Goal: Task Accomplishment & Management: Manage account settings

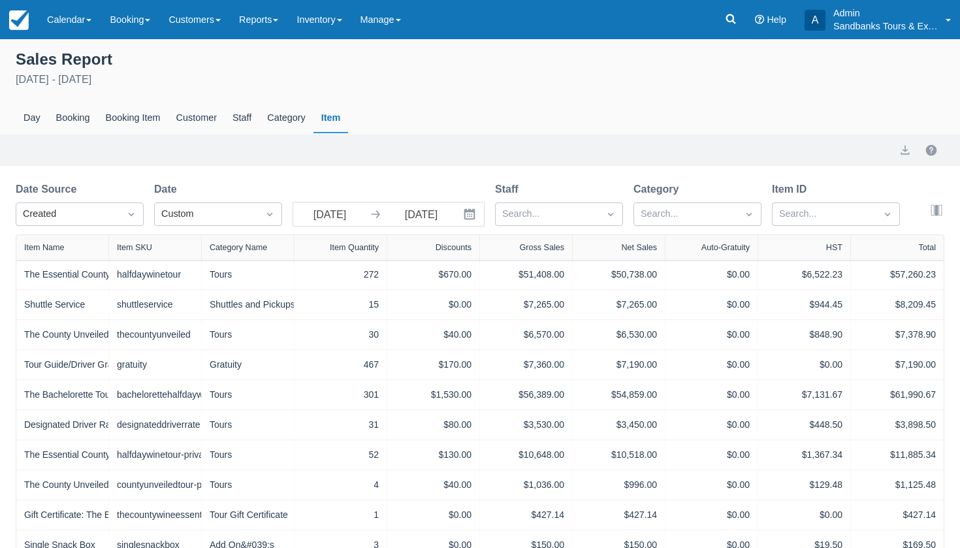
select select "20"
click at [278, 22] on span at bounding box center [275, 20] width 5 height 3
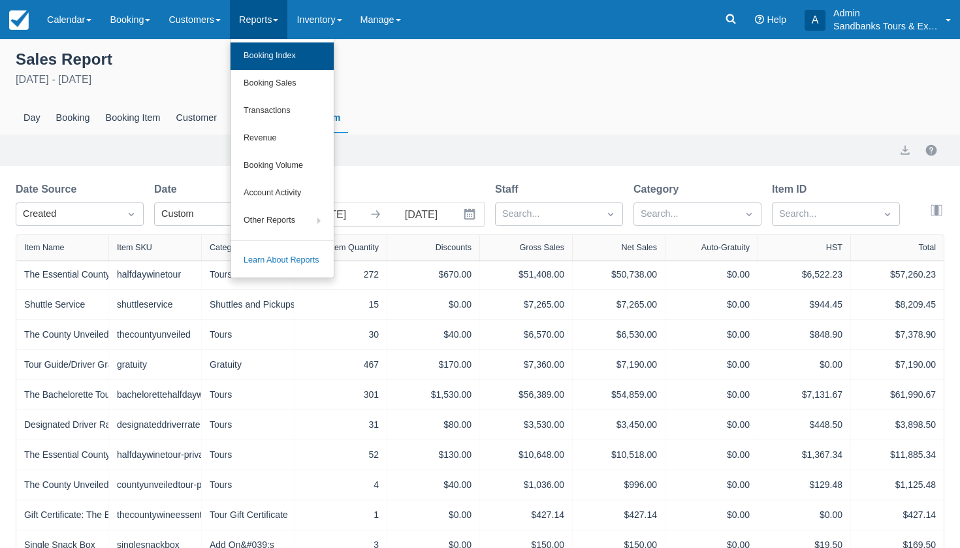
click at [283, 48] on link "Booking Index" at bounding box center [282, 55] width 103 height 27
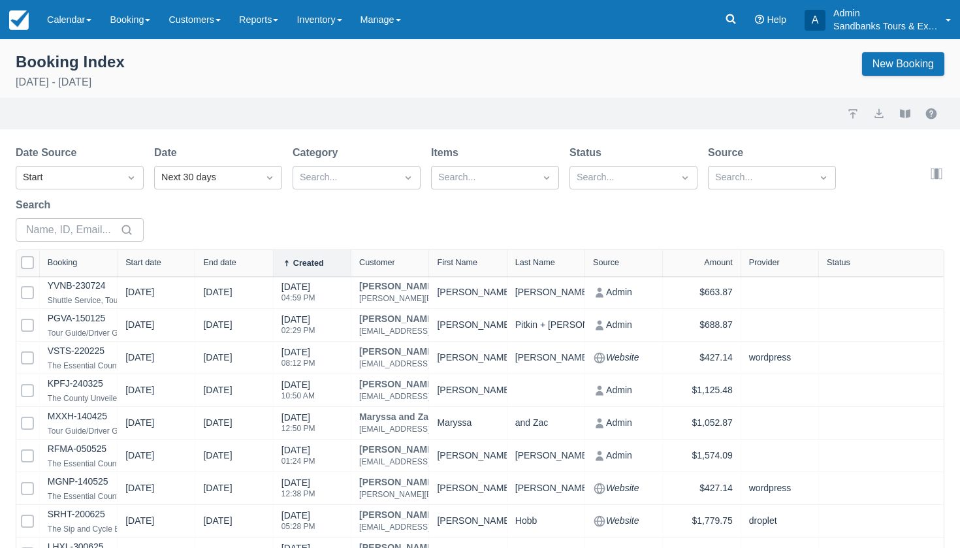
select select "25"
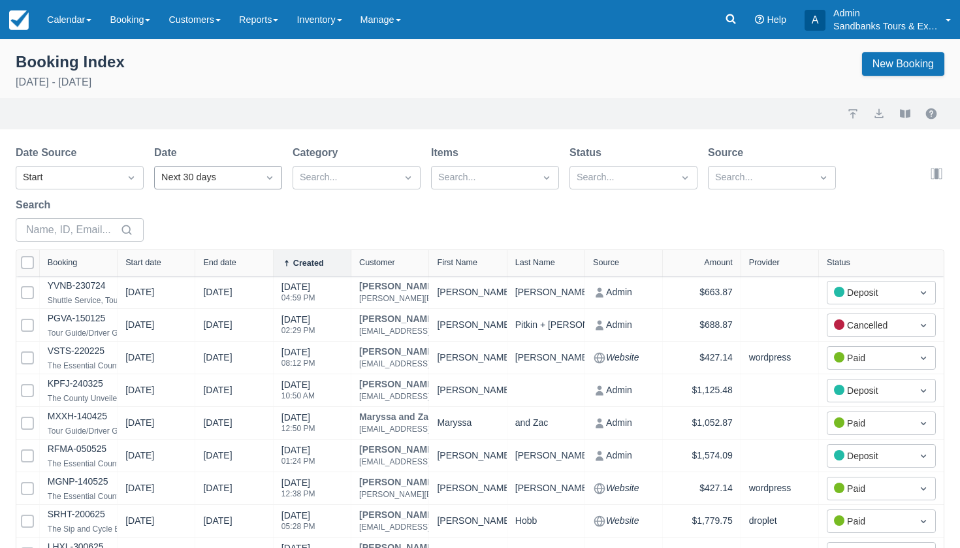
click at [249, 179] on div "Next 30 days" at bounding box center [206, 177] width 90 height 14
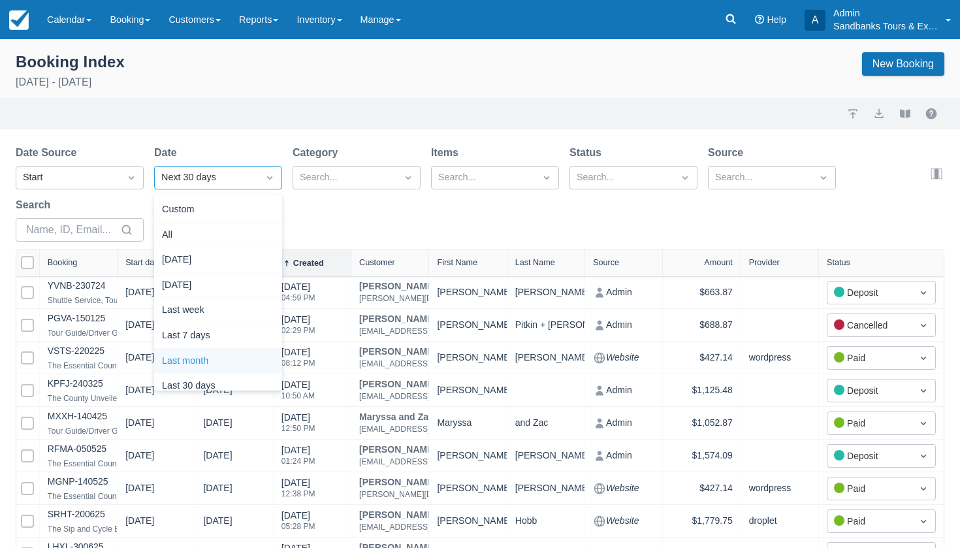
scroll to position [161, 0]
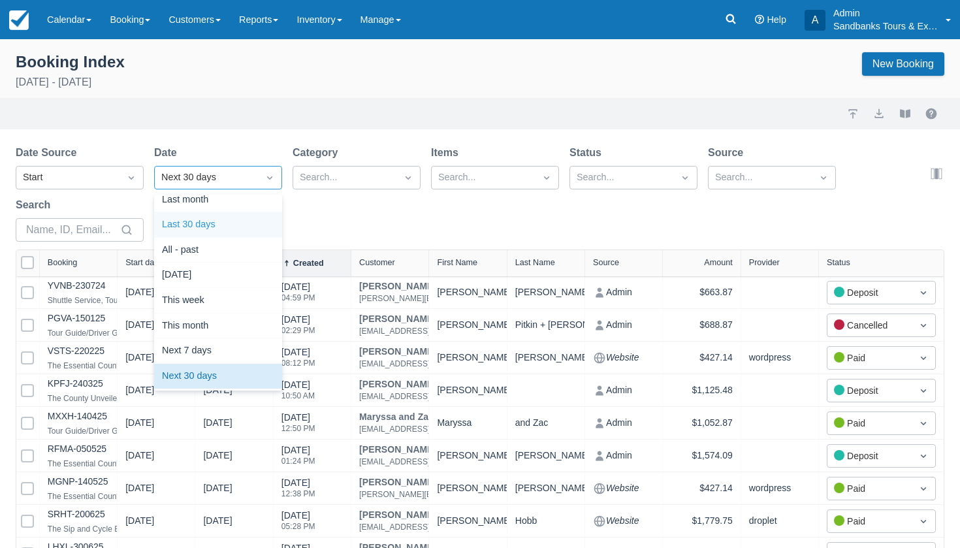
click at [218, 223] on div "Last 30 days" at bounding box center [218, 224] width 128 height 25
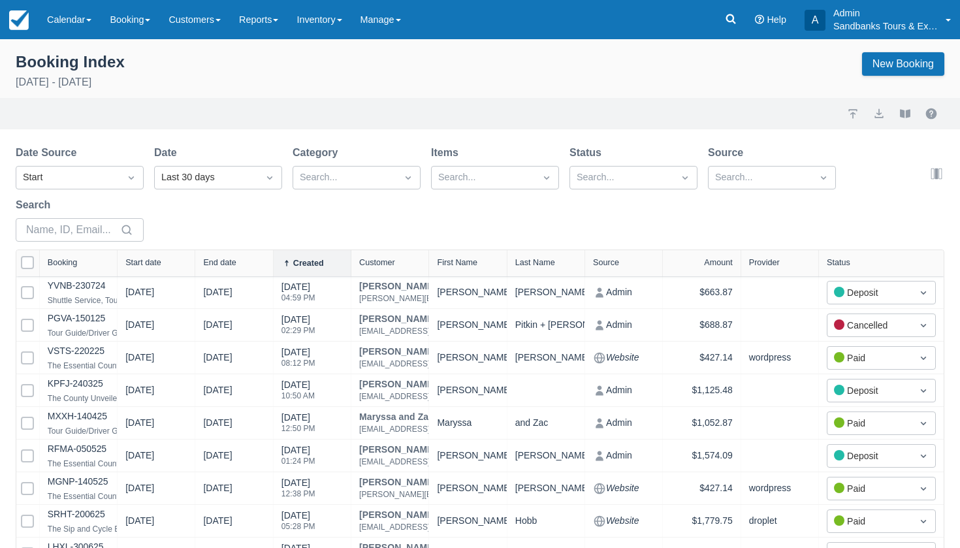
select select "25"
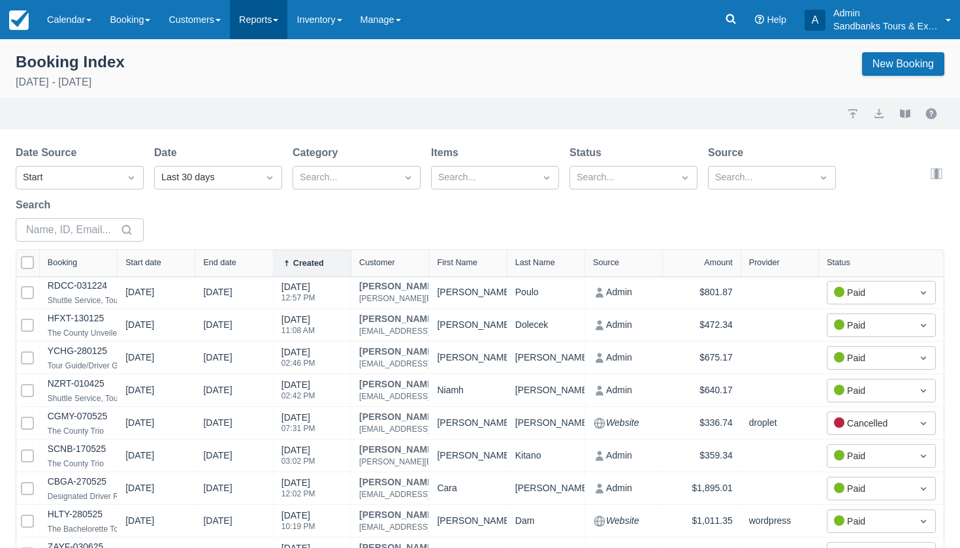
click at [263, 16] on link "Reports" at bounding box center [258, 19] width 57 height 39
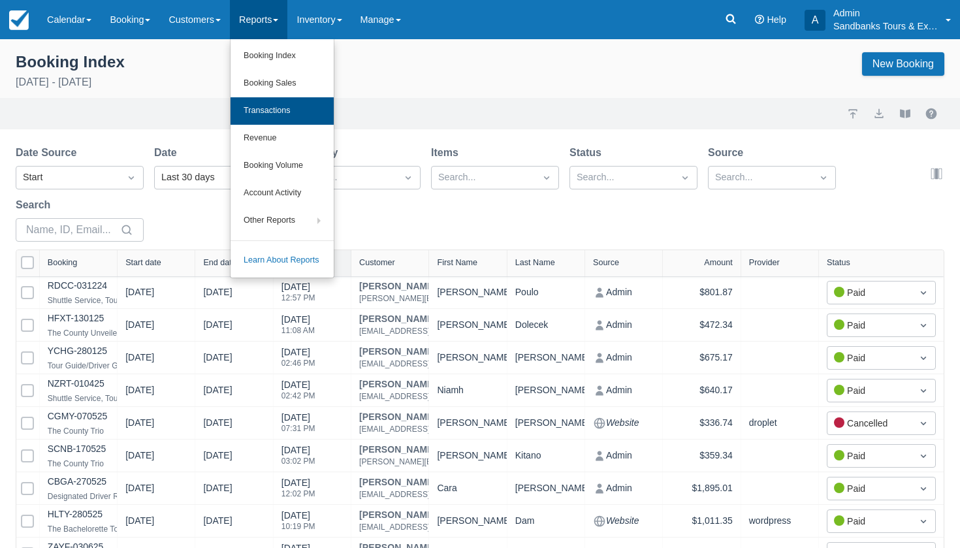
click at [273, 106] on link "Transactions" at bounding box center [282, 110] width 103 height 27
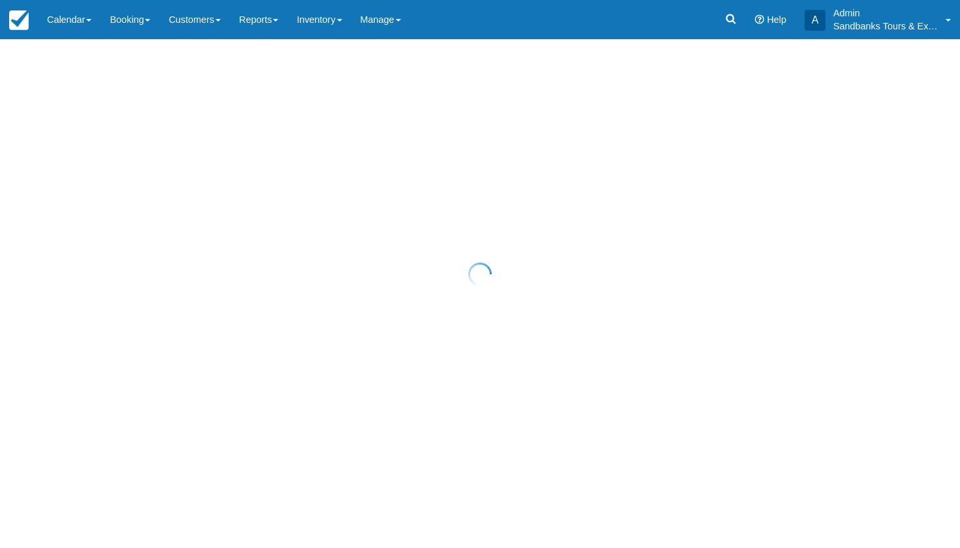
select select "10"
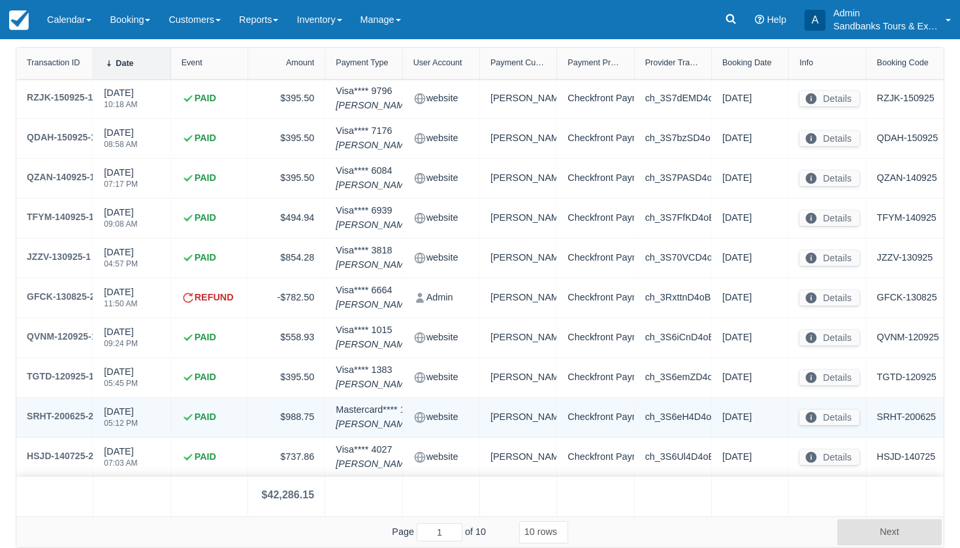
scroll to position [165, 0]
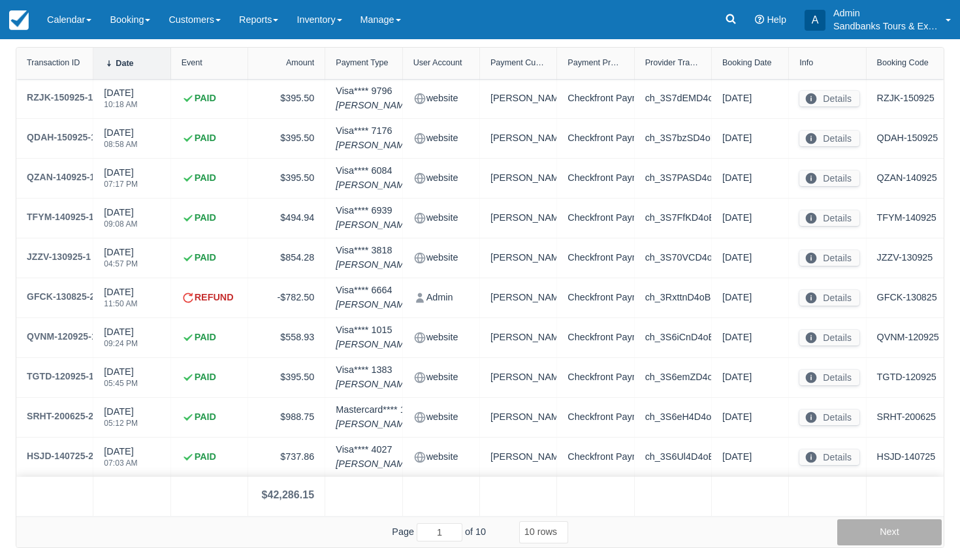
click at [875, 534] on button "Next" at bounding box center [889, 532] width 105 height 26
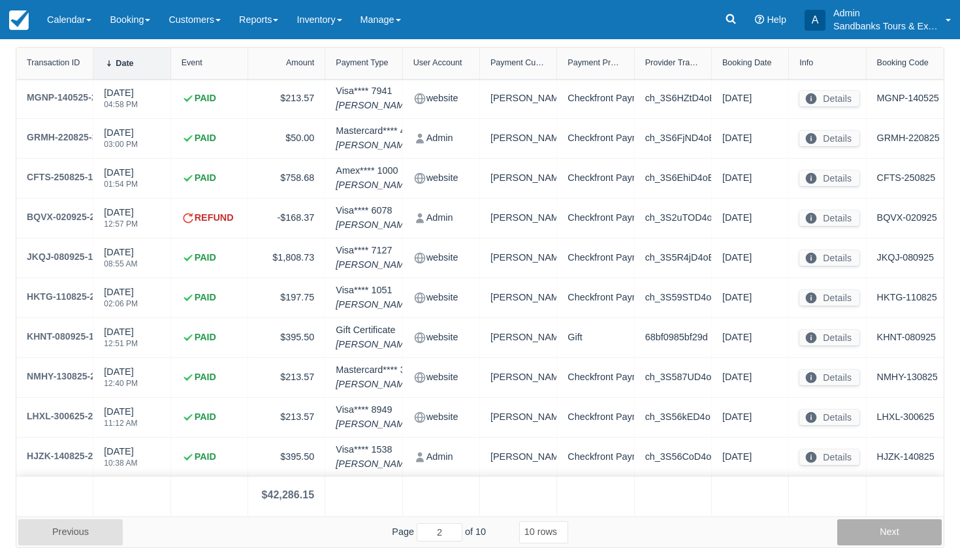
click at [878, 539] on button "Next" at bounding box center [889, 532] width 105 height 26
type input "3"
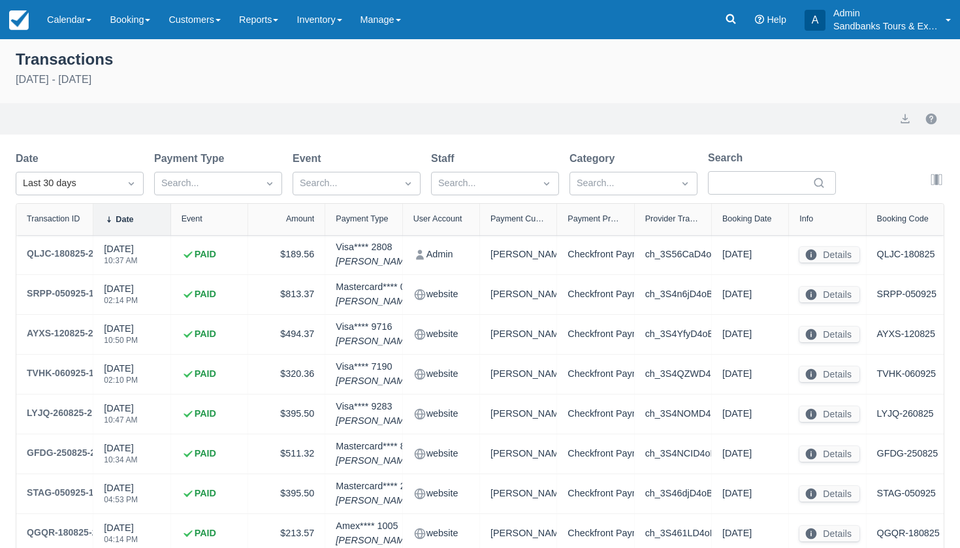
scroll to position [0, 0]
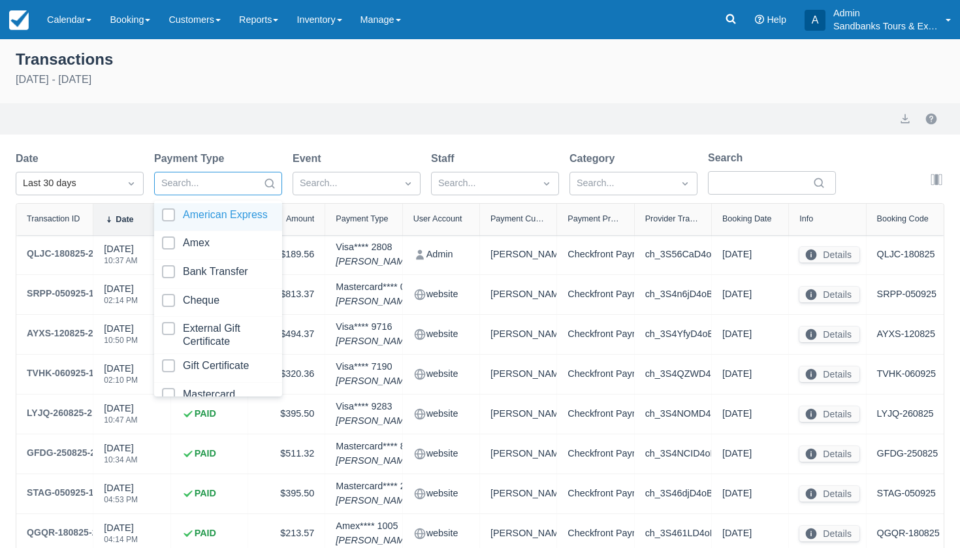
click at [210, 192] on div at bounding box center [206, 183] width 90 height 17
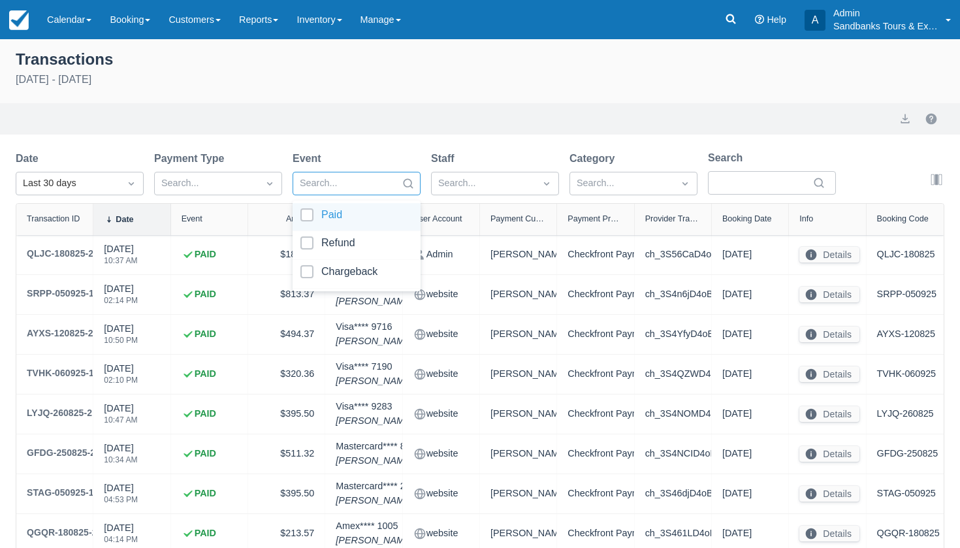
click at [349, 181] on div "Search..." at bounding box center [344, 183] width 103 height 21
click at [199, 187] on div "Search..." at bounding box center [206, 183] width 90 height 14
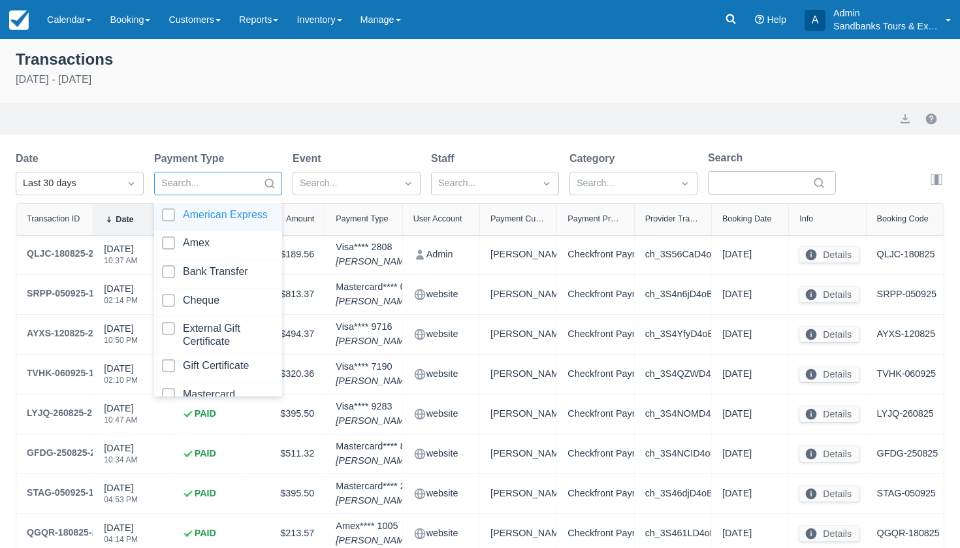
click at [199, 187] on div "Search..." at bounding box center [206, 183] width 90 height 14
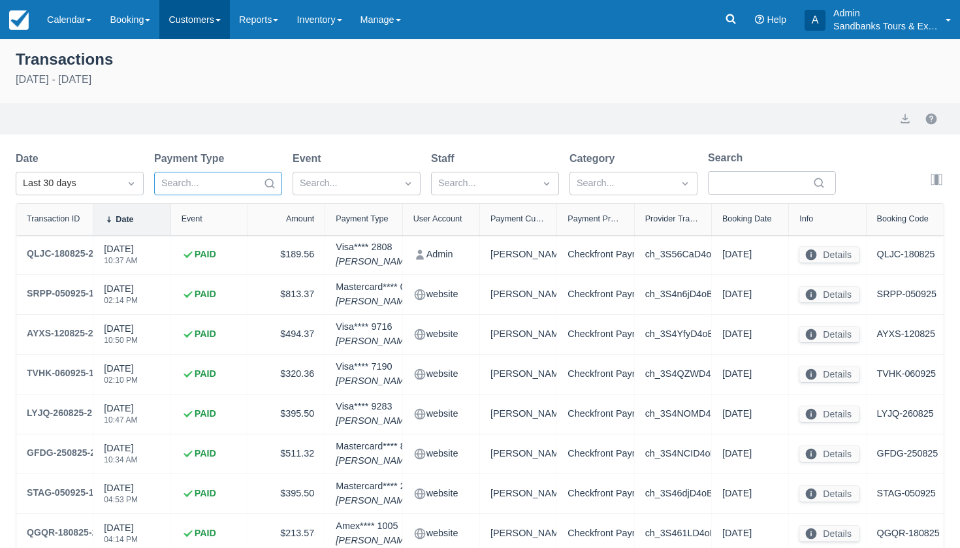
click at [218, 33] on link "Customers" at bounding box center [194, 19] width 71 height 39
click at [153, 25] on link "Booking" at bounding box center [130, 19] width 59 height 39
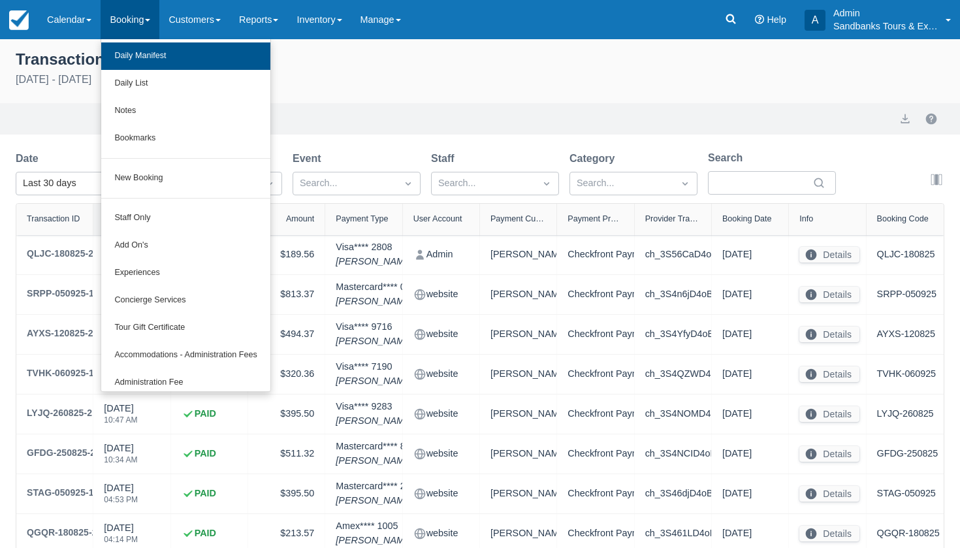
click at [152, 63] on link "Daily Manifest" at bounding box center [185, 55] width 169 height 27
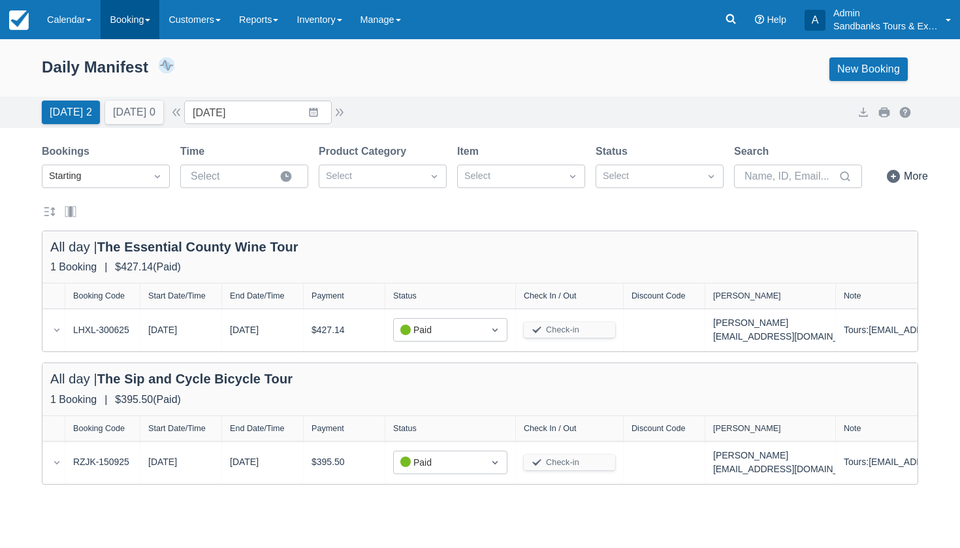
click at [137, 17] on link "Booking" at bounding box center [130, 19] width 59 height 39
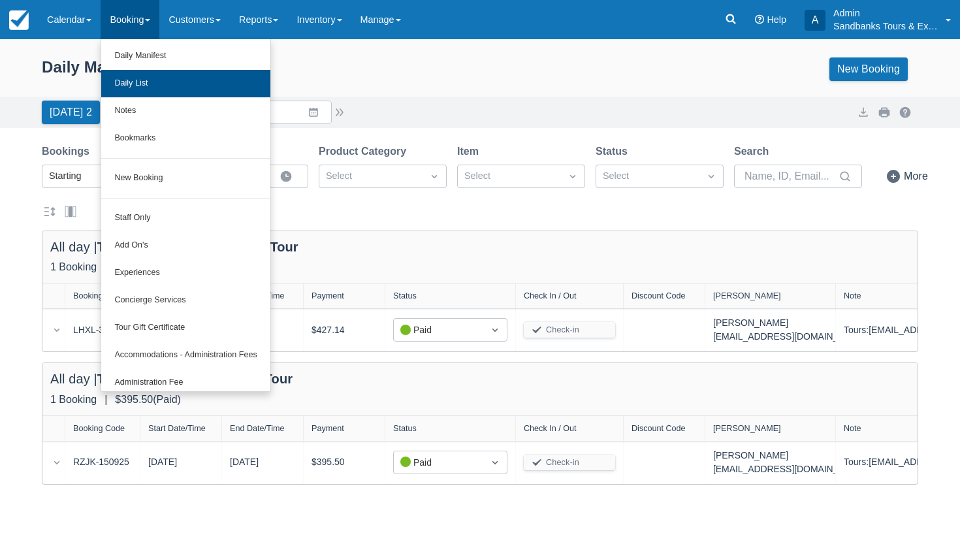
click at [138, 86] on link "Daily List" at bounding box center [185, 83] width 169 height 27
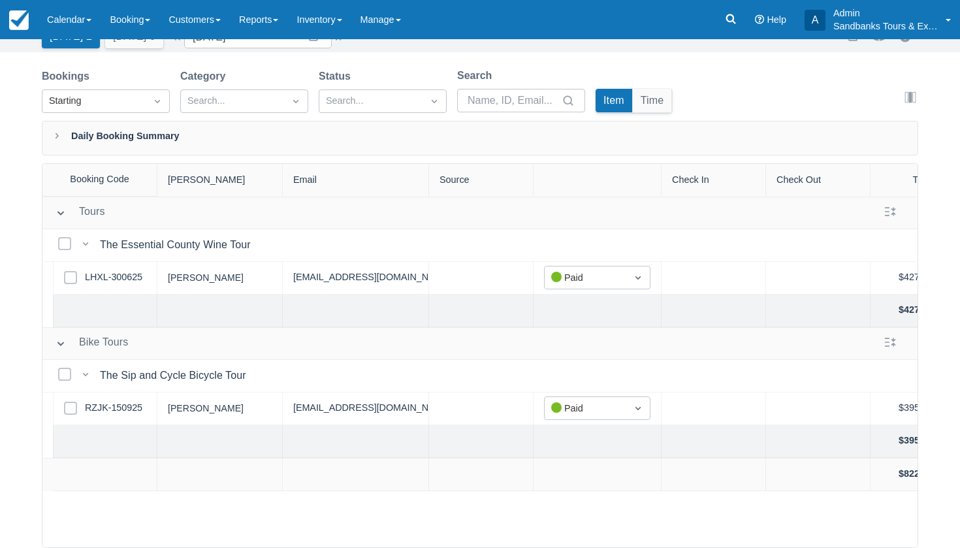
scroll to position [66, 0]
click at [242, 106] on div at bounding box center [232, 101] width 90 height 17
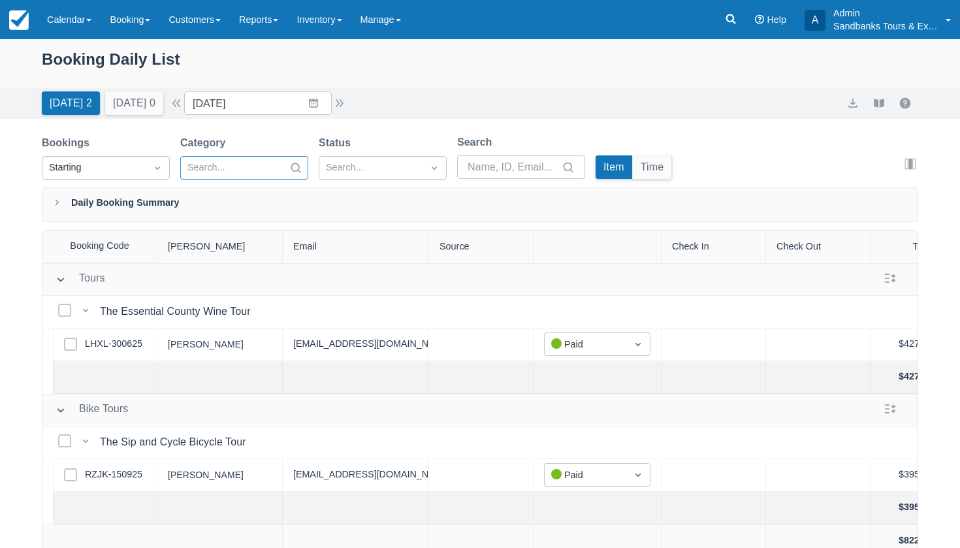
scroll to position [0, 0]
click at [143, 22] on link "Booking" at bounding box center [130, 19] width 59 height 39
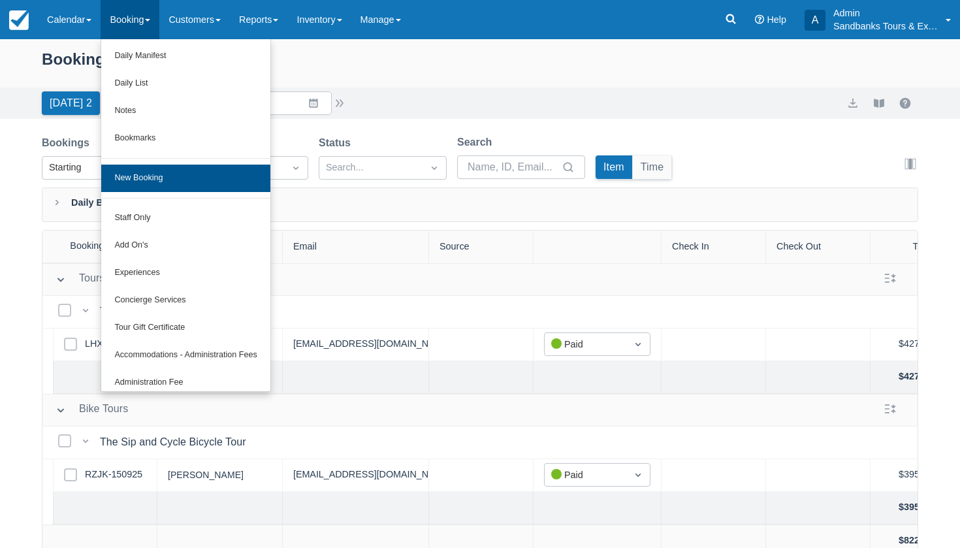
click at [167, 180] on link "New Booking" at bounding box center [185, 178] width 169 height 27
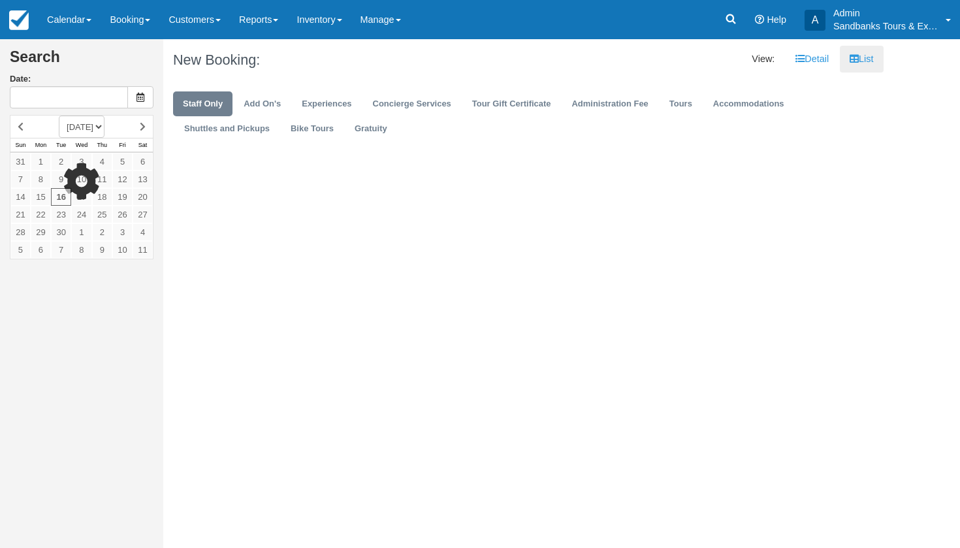
type input "[DATE]"
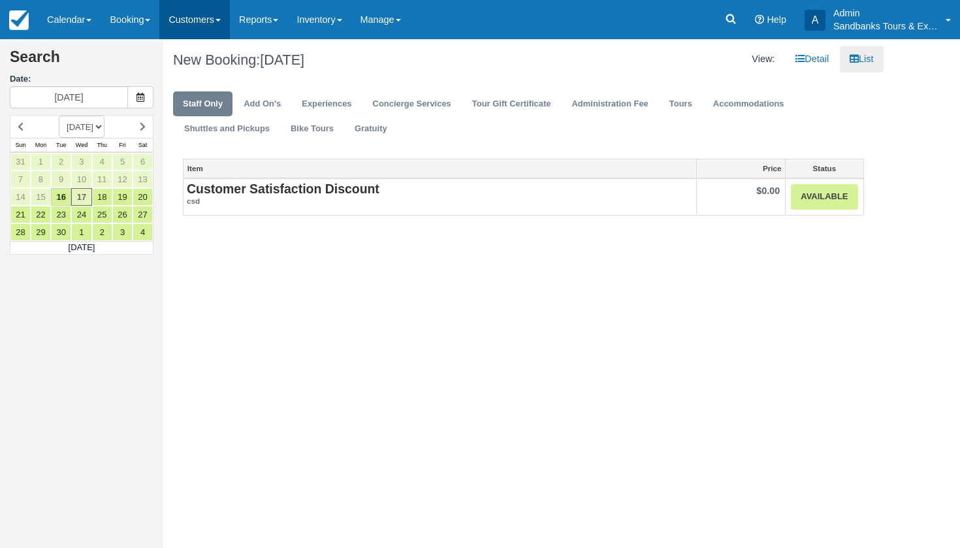
click at [202, 23] on link "Customers" at bounding box center [194, 19] width 71 height 39
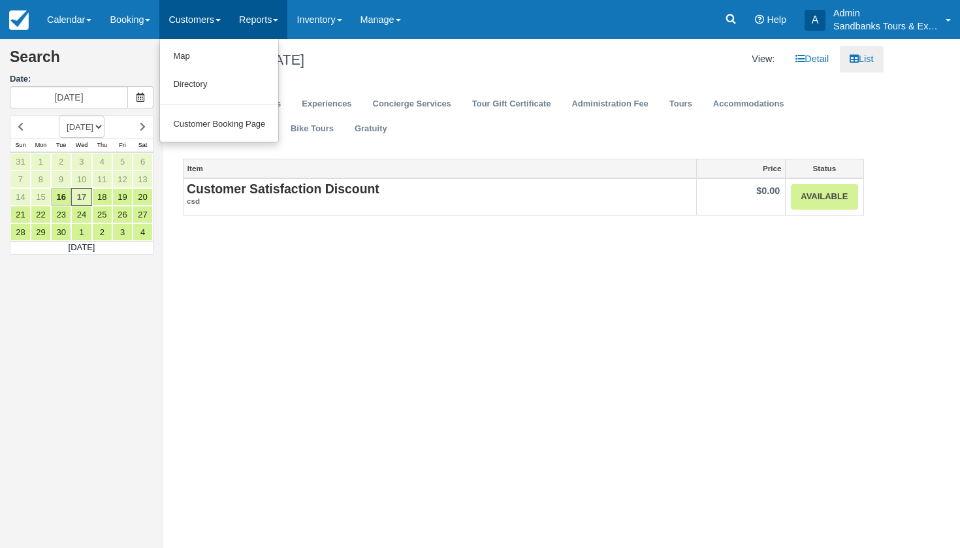
click at [265, 22] on link "Reports" at bounding box center [258, 19] width 57 height 39
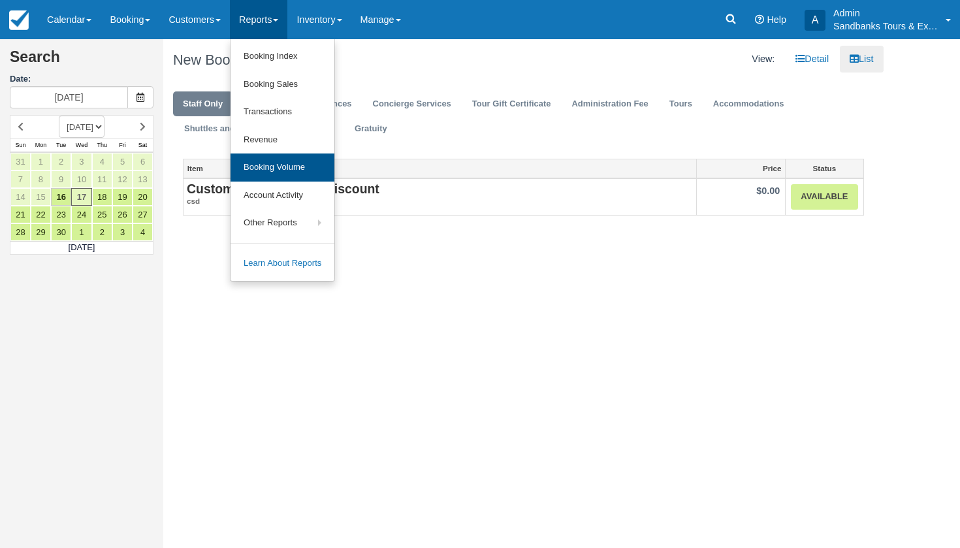
click at [293, 167] on link "Booking Volume" at bounding box center [283, 167] width 104 height 28
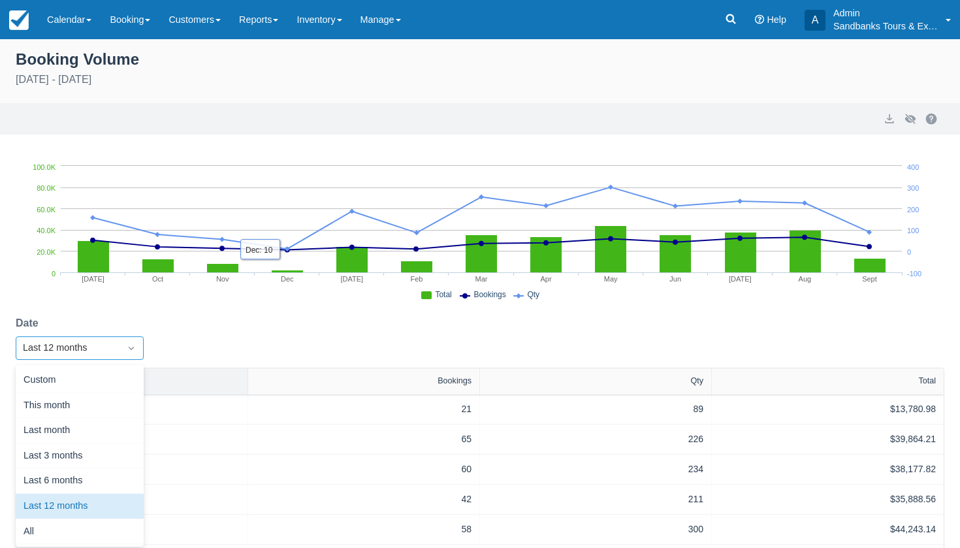
click at [106, 344] on div "Last 12 months" at bounding box center [68, 348] width 90 height 14
click at [73, 400] on div "This month" at bounding box center [80, 405] width 128 height 25
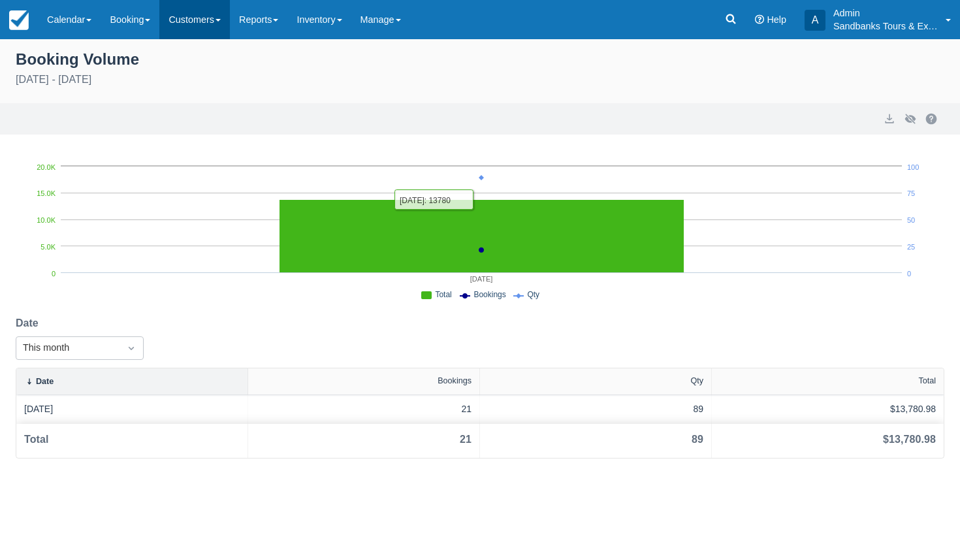
click at [222, 21] on link "Customers" at bounding box center [194, 19] width 71 height 39
click at [266, 24] on link "Reports" at bounding box center [258, 19] width 57 height 39
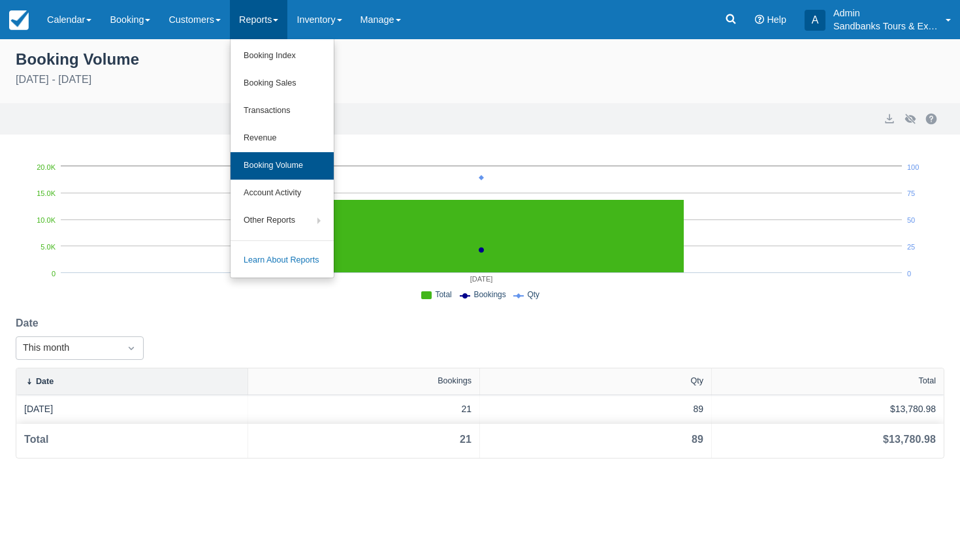
click at [291, 163] on link "Booking Volume" at bounding box center [282, 165] width 103 height 27
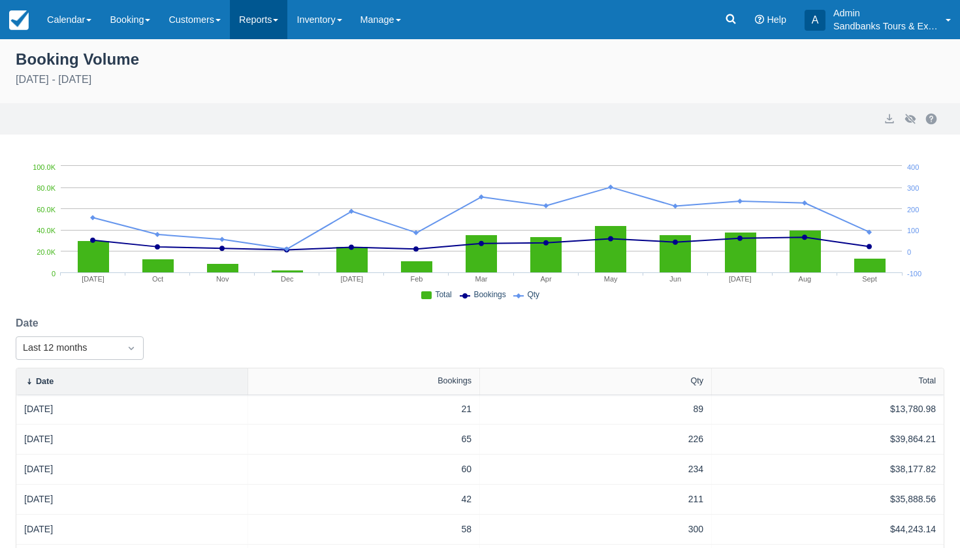
click at [263, 35] on link "Reports" at bounding box center [258, 19] width 57 height 39
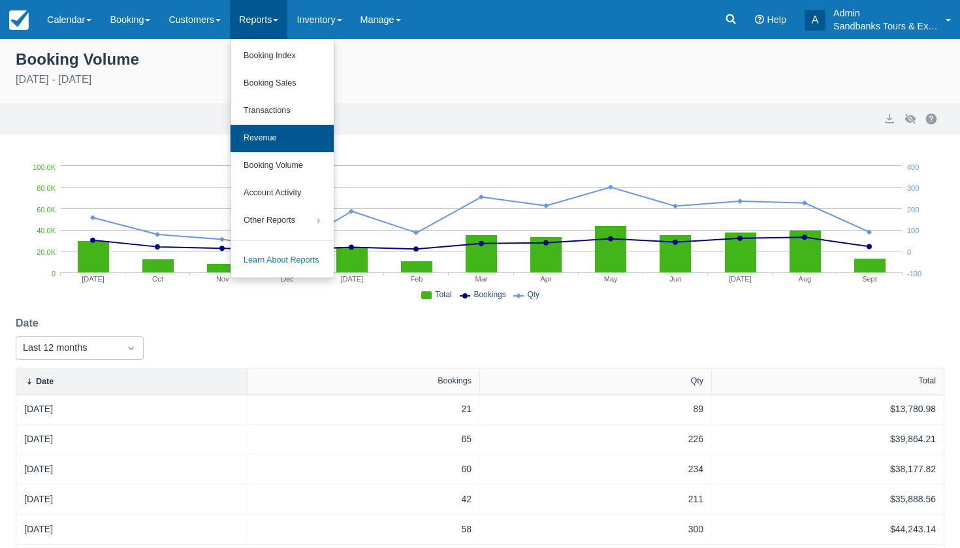
click at [275, 140] on link "Revenue" at bounding box center [282, 138] width 103 height 27
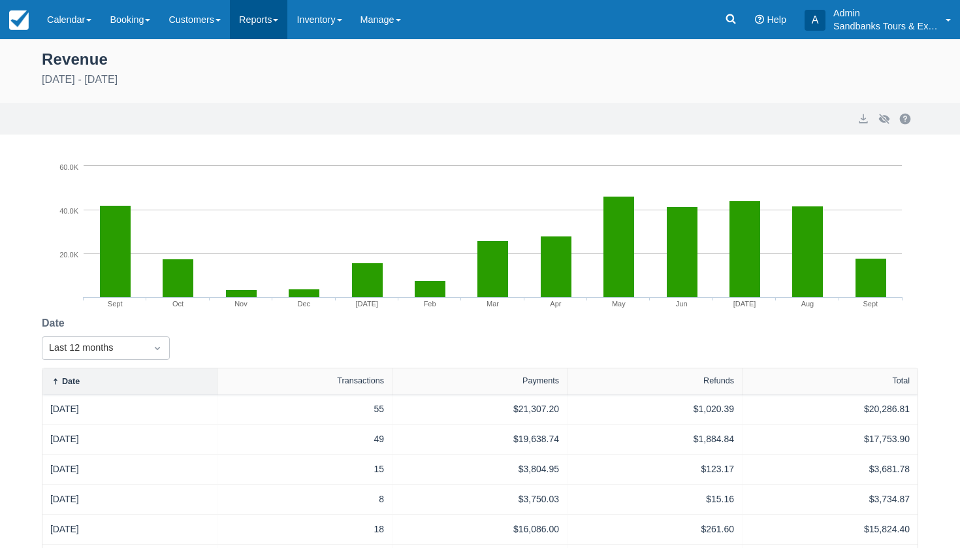
click at [261, 27] on link "Reports" at bounding box center [258, 19] width 57 height 39
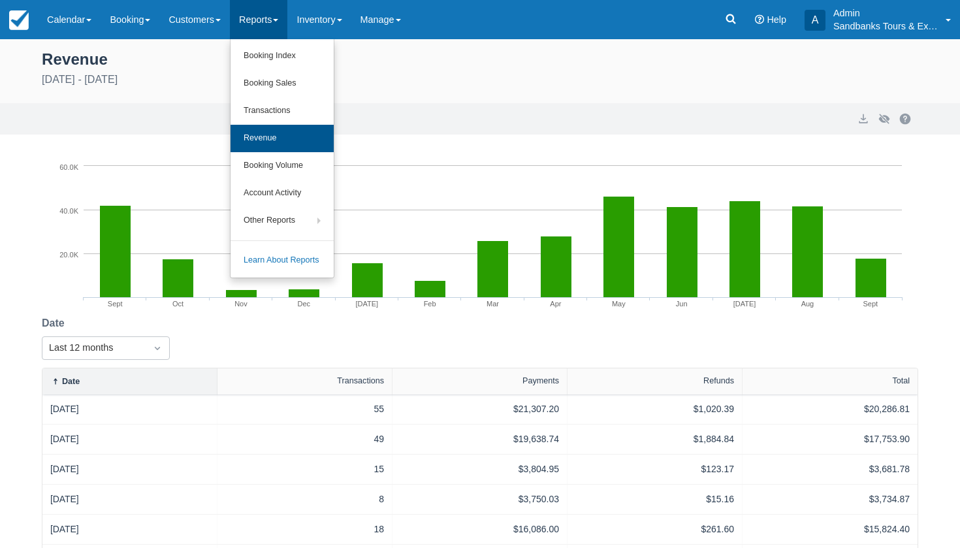
click at [281, 130] on link "Revenue" at bounding box center [282, 138] width 103 height 27
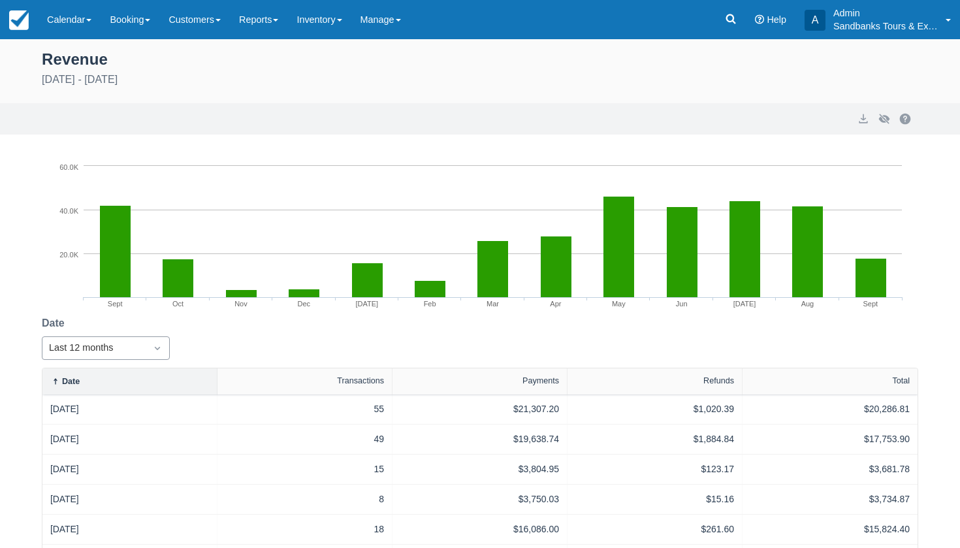
click at [127, 341] on div "Last 12 months" at bounding box center [94, 348] width 90 height 14
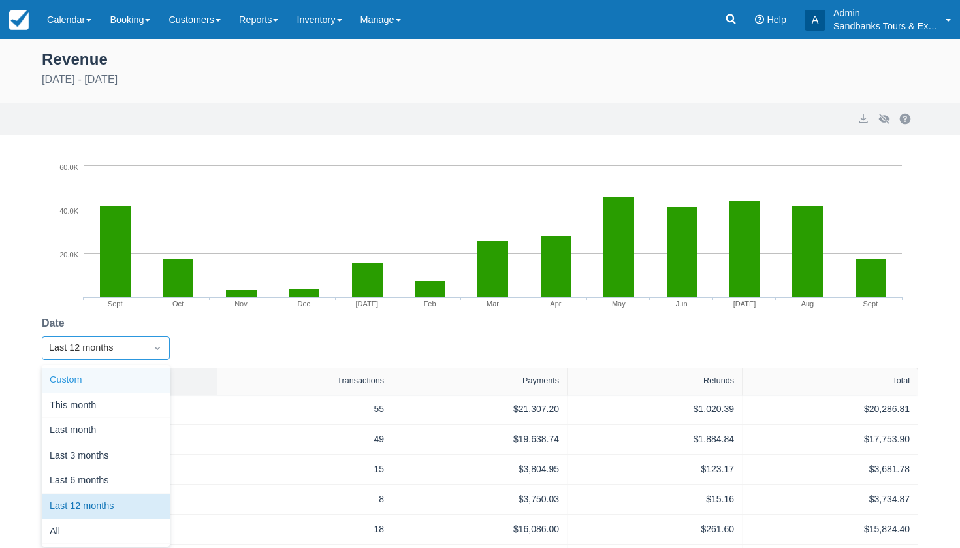
click at [297, 60] on div "Revenue" at bounding box center [480, 58] width 876 height 22
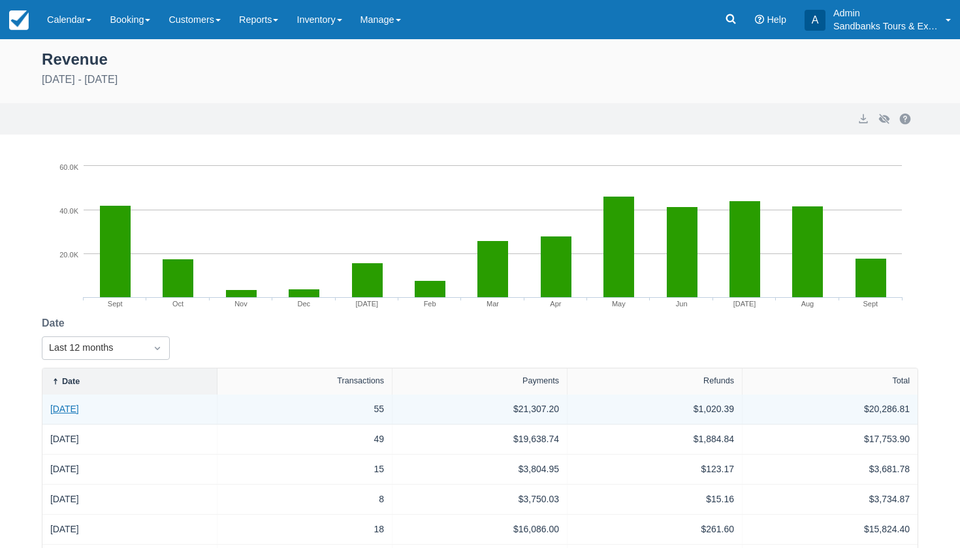
click at [79, 415] on link "September 2024" at bounding box center [64, 409] width 29 height 14
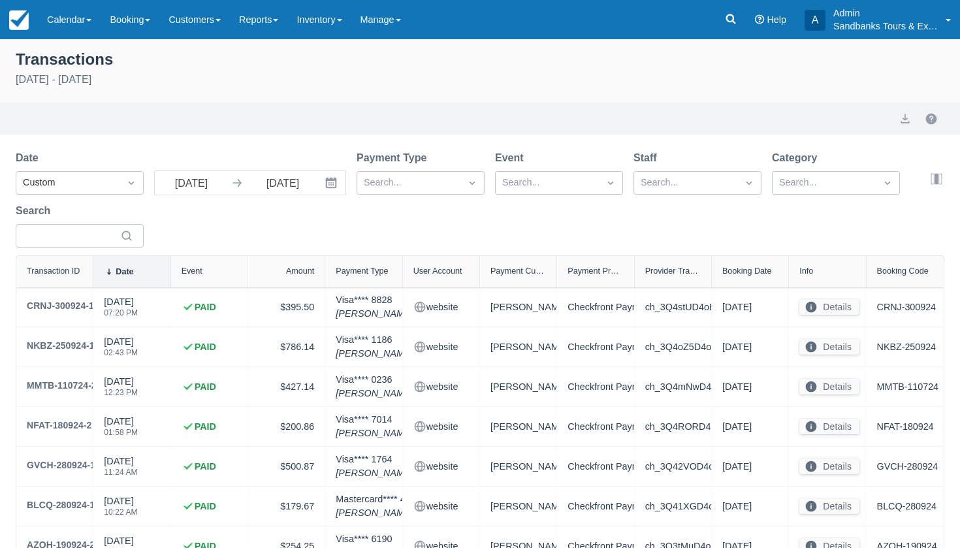
select select "10"
click at [263, 20] on link "Reports" at bounding box center [258, 19] width 57 height 39
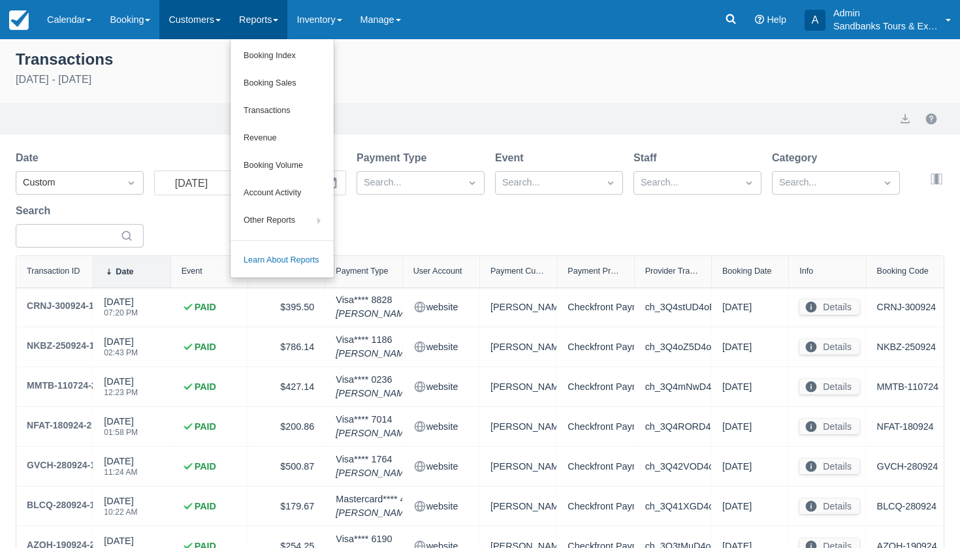
click at [201, 24] on link "Customers" at bounding box center [194, 19] width 71 height 39
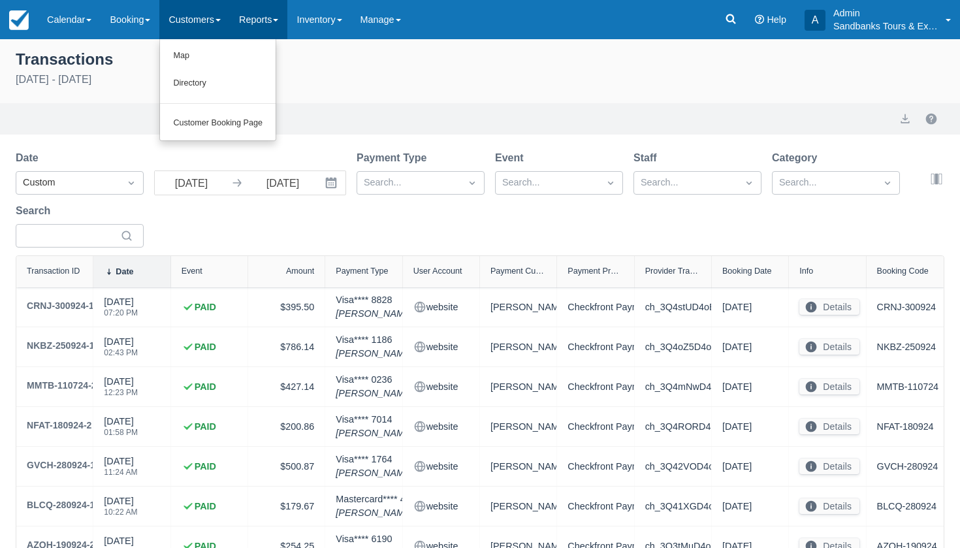
click at [279, 17] on link "Reports" at bounding box center [258, 19] width 57 height 39
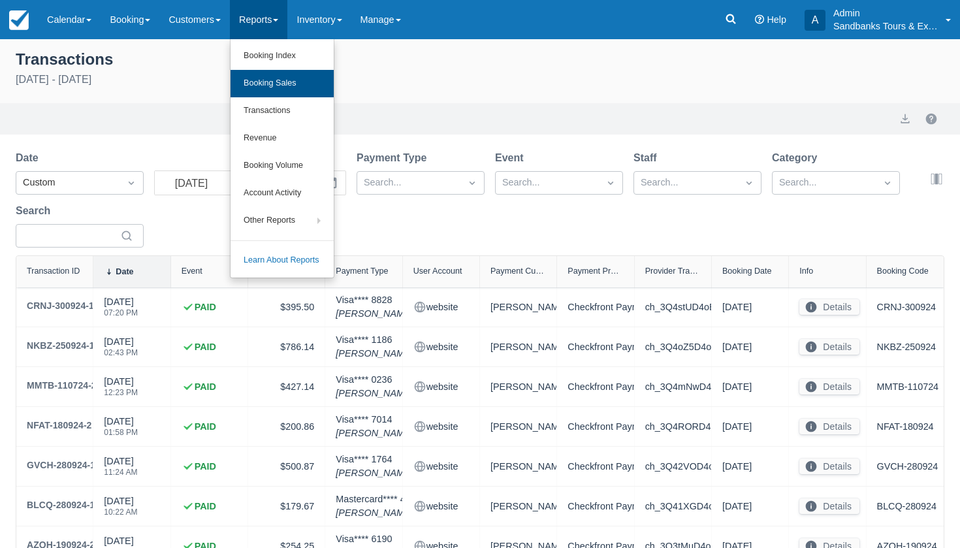
click at [293, 83] on link "Booking Sales" at bounding box center [282, 83] width 103 height 27
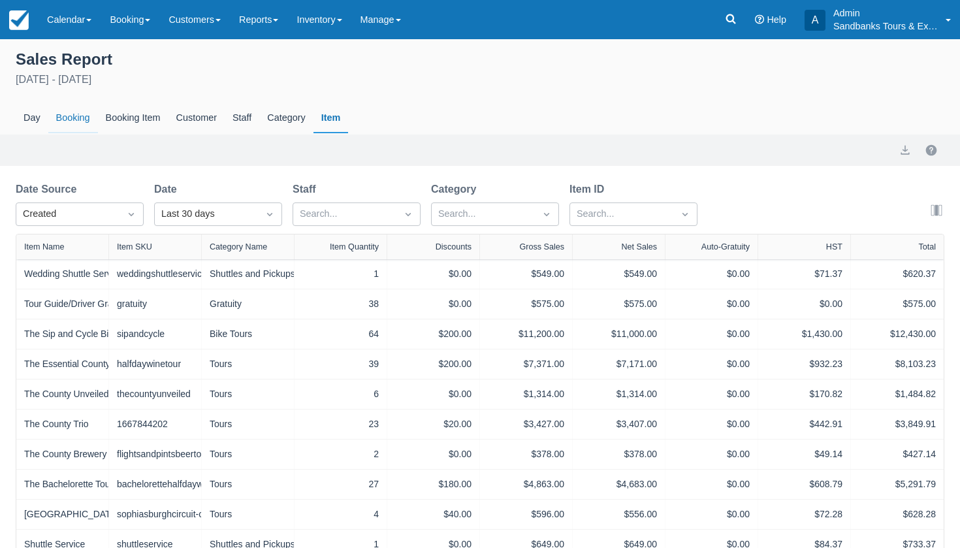
click at [90, 125] on div "Booking" at bounding box center [73, 118] width 50 height 30
select select "20"
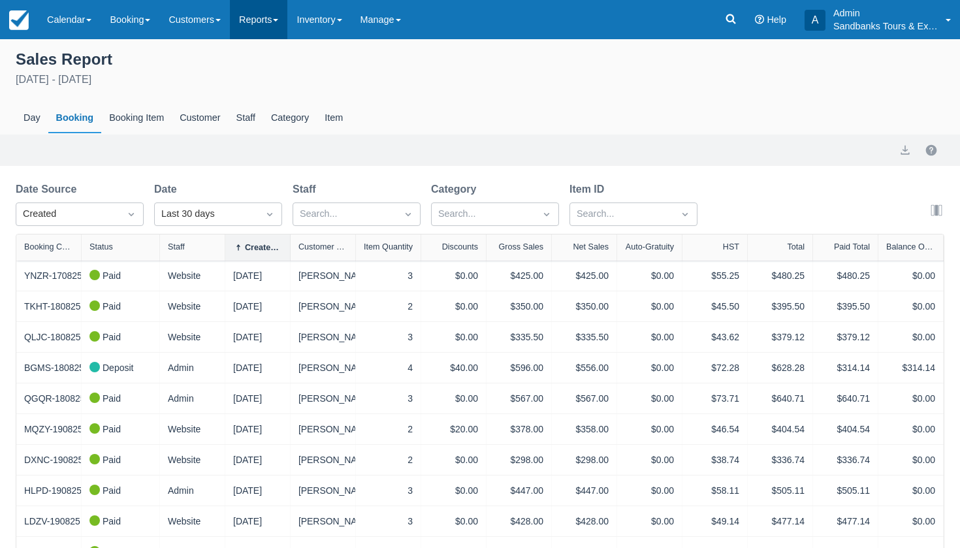
click at [271, 15] on link "Reports" at bounding box center [258, 19] width 57 height 39
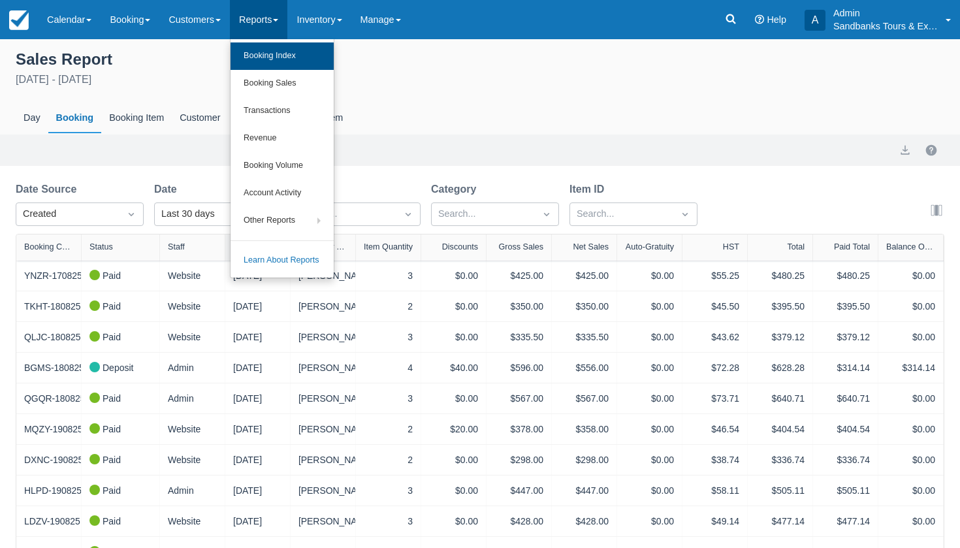
click at [280, 56] on link "Booking Index" at bounding box center [282, 55] width 103 height 27
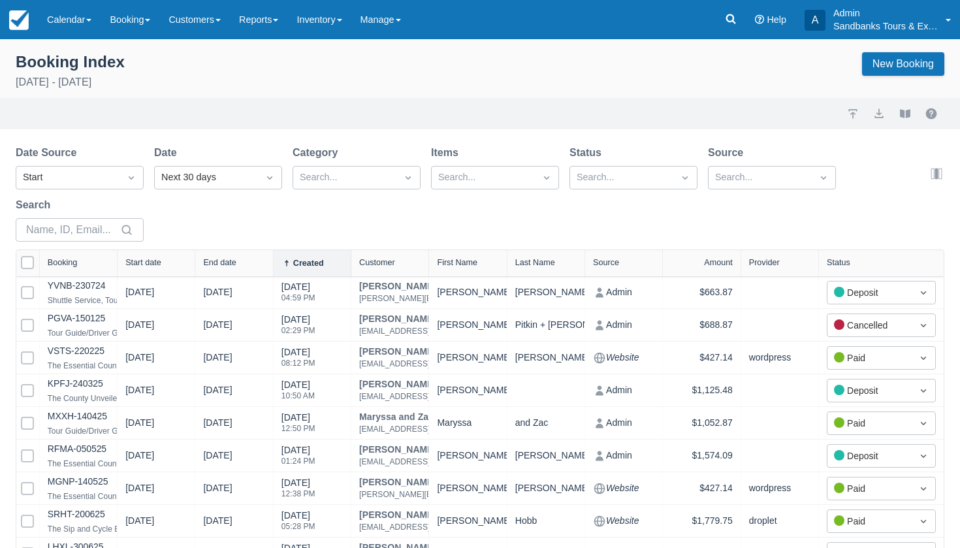
select select "25"
click at [306, 263] on div "Created" at bounding box center [308, 263] width 31 height 9
select select "25"
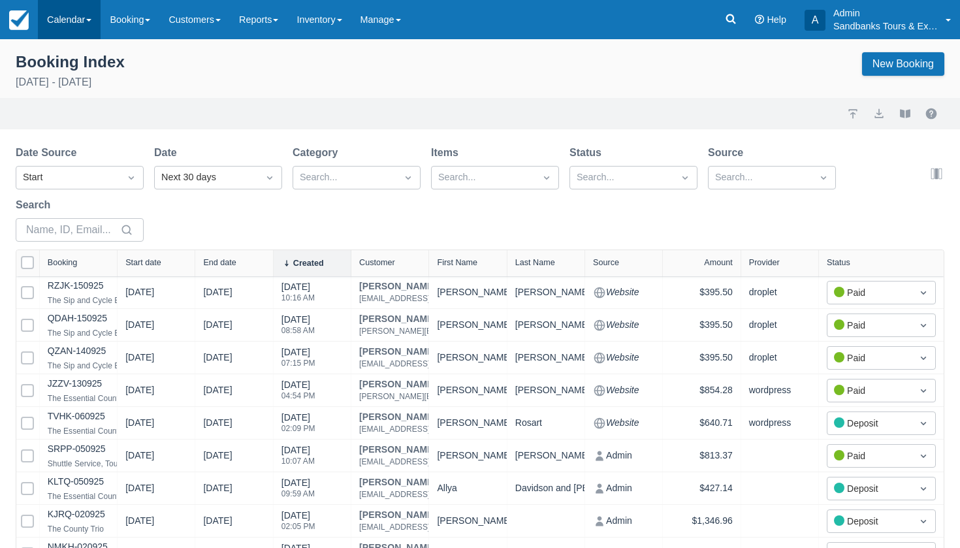
click at [92, 27] on link "Calendar" at bounding box center [69, 19] width 63 height 39
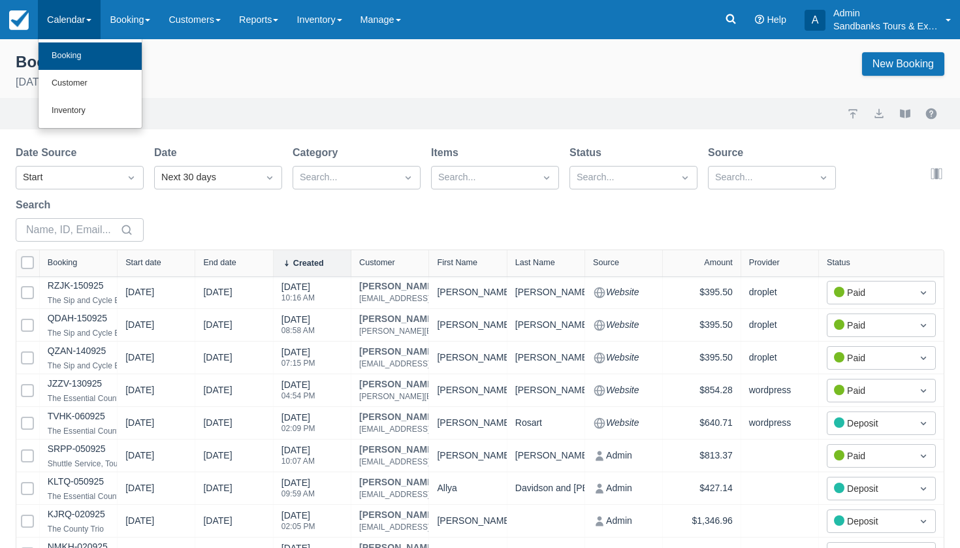
click at [86, 50] on link "Booking" at bounding box center [90, 55] width 103 height 27
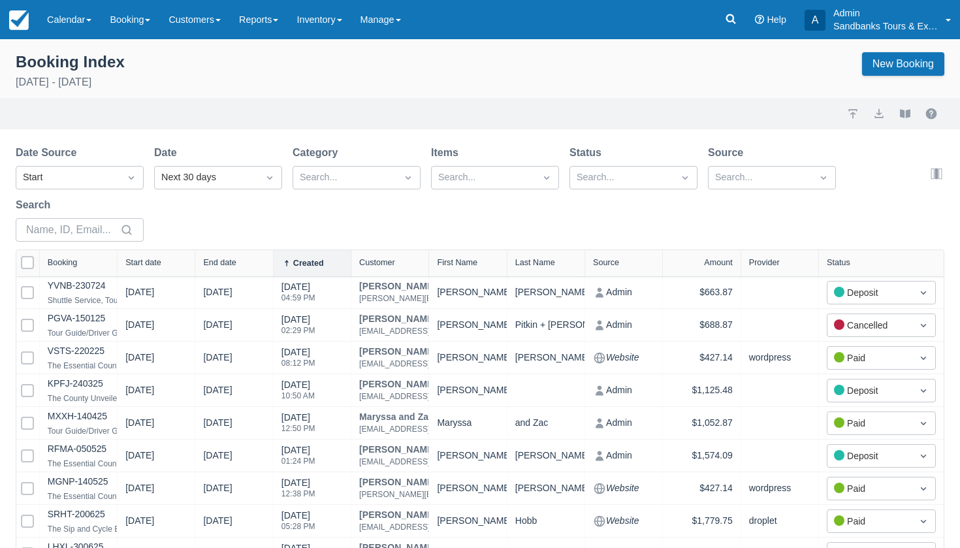
select select "25"
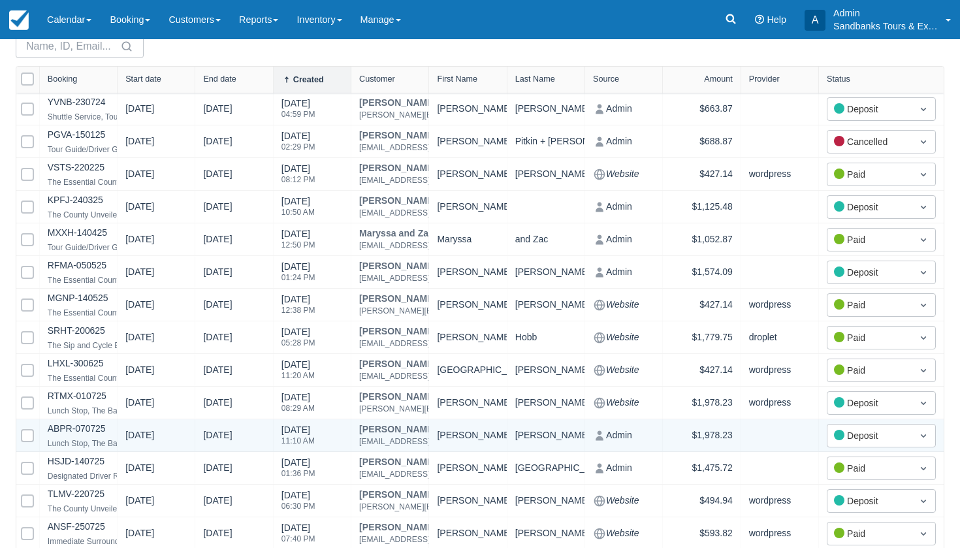
scroll to position [183, 0]
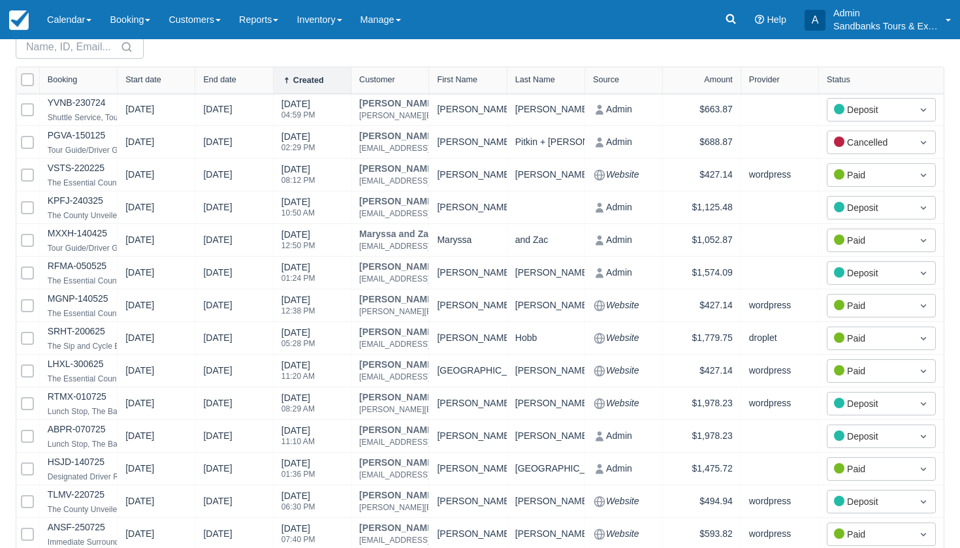
click at [311, 82] on div "Created" at bounding box center [308, 80] width 31 height 9
select select "25"
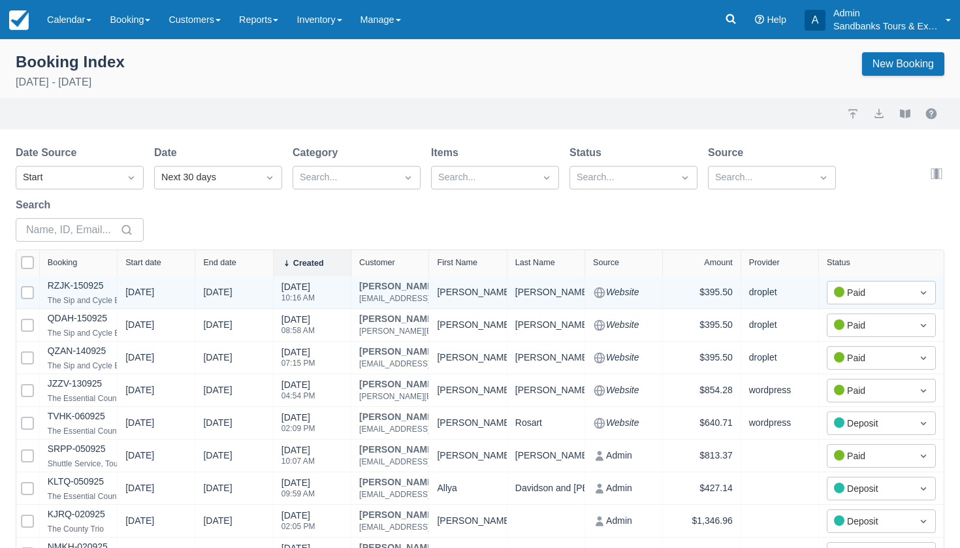
scroll to position [0, 0]
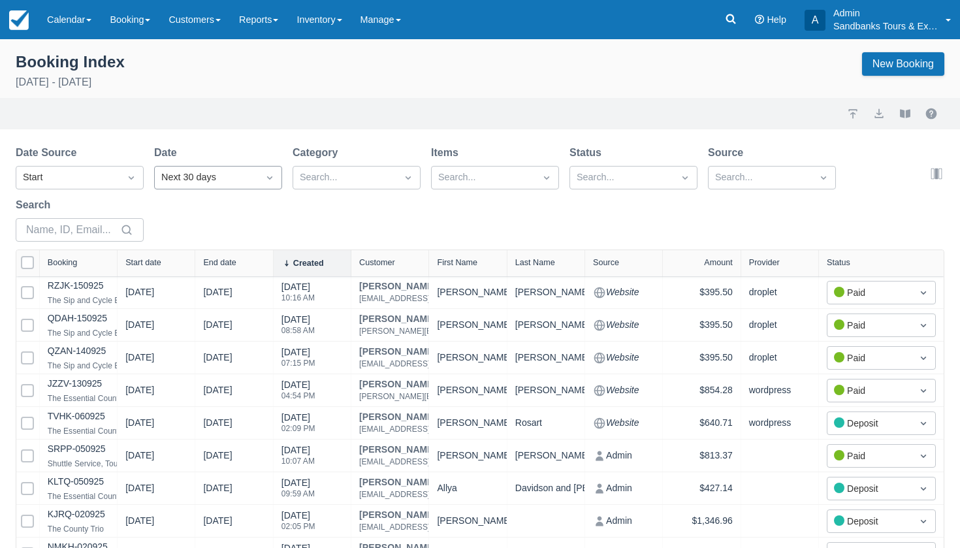
click at [220, 175] on div "Next 30 days" at bounding box center [206, 177] width 90 height 14
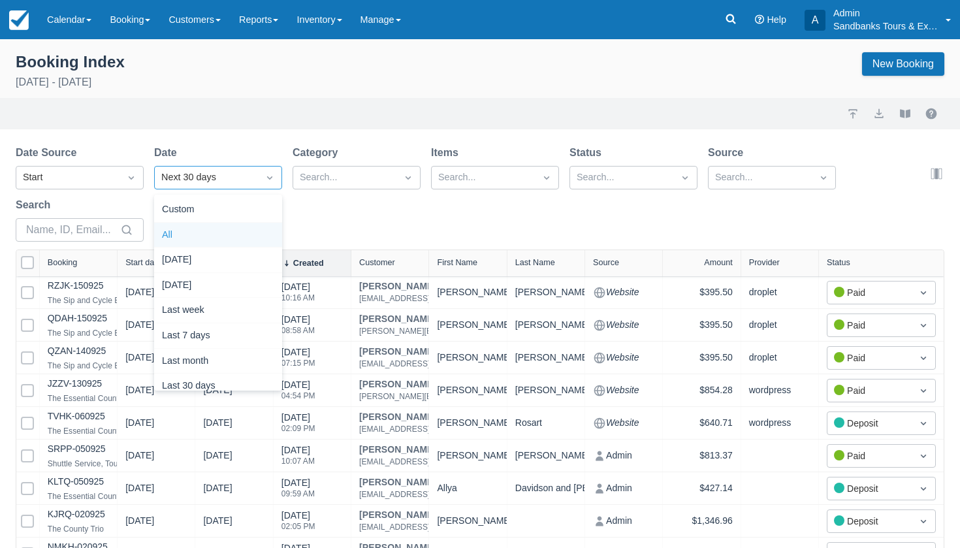
click at [199, 233] on div "All" at bounding box center [218, 235] width 128 height 25
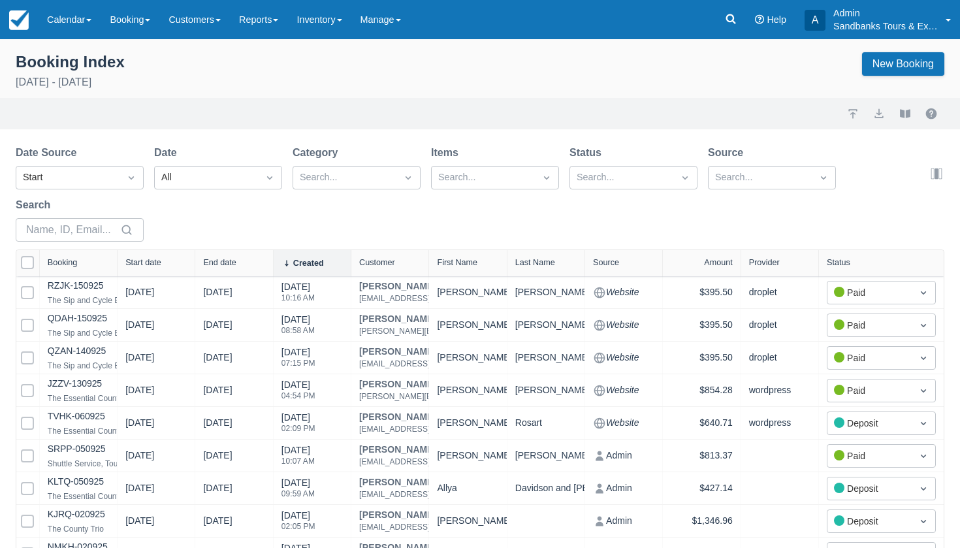
select select "25"
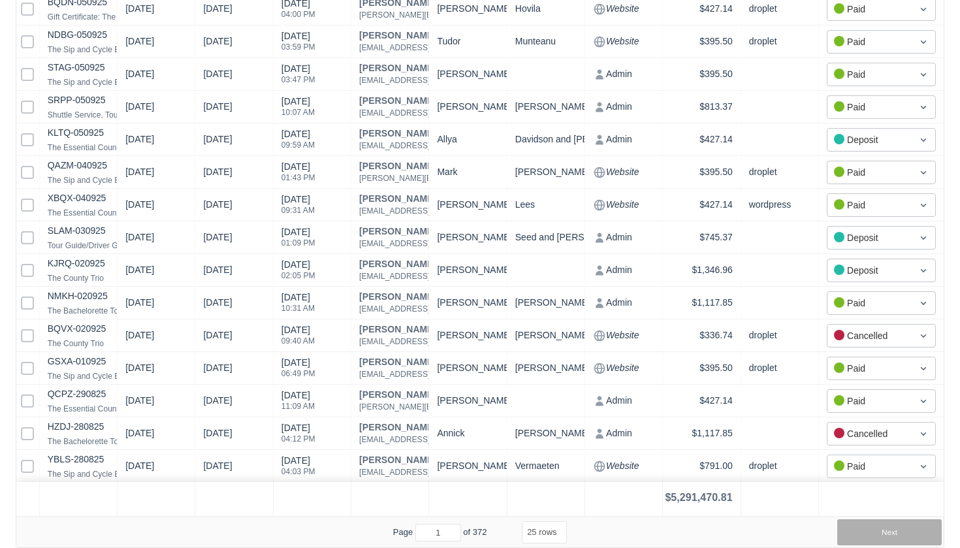
scroll to position [610, 0]
click at [884, 537] on button "Next" at bounding box center [889, 532] width 105 height 26
select select "25"
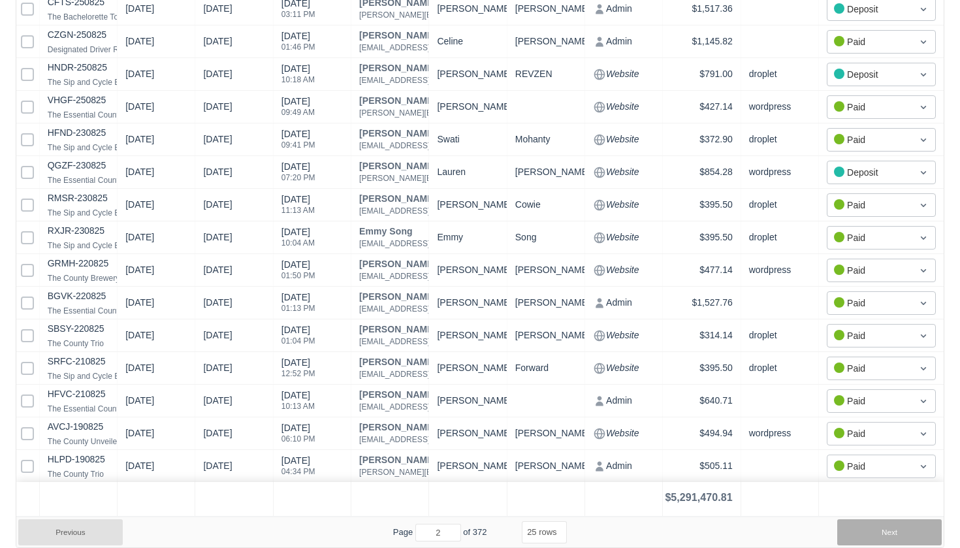
click at [887, 536] on button "Next" at bounding box center [889, 532] width 105 height 26
select select "25"
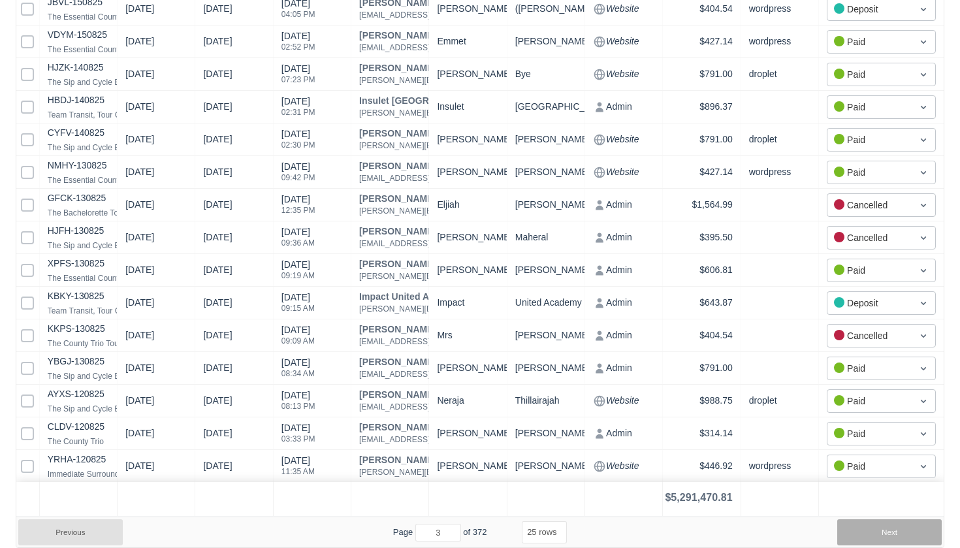
click at [886, 534] on button "Next" at bounding box center [889, 532] width 105 height 26
select select "25"
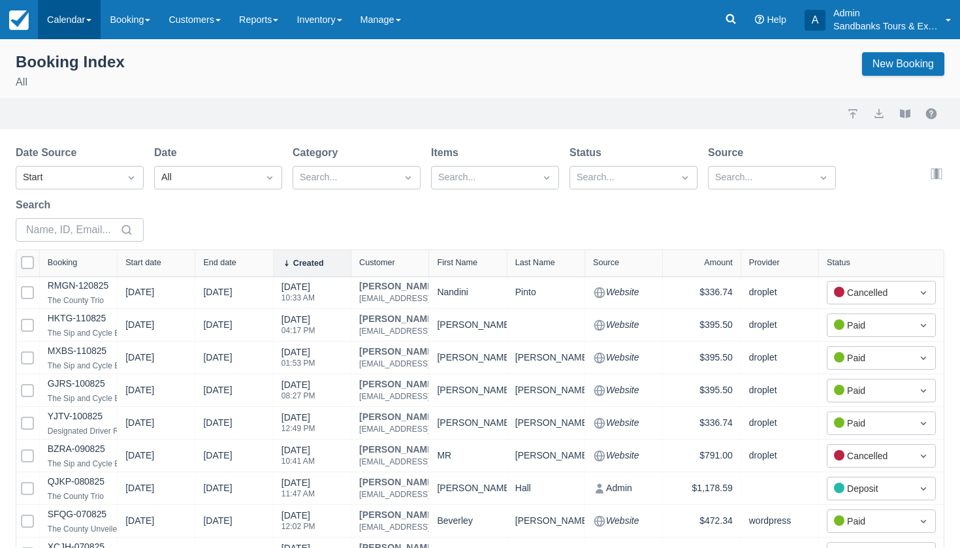
scroll to position [-1, 0]
click at [67, 23] on link "Calendar" at bounding box center [69, 19] width 63 height 39
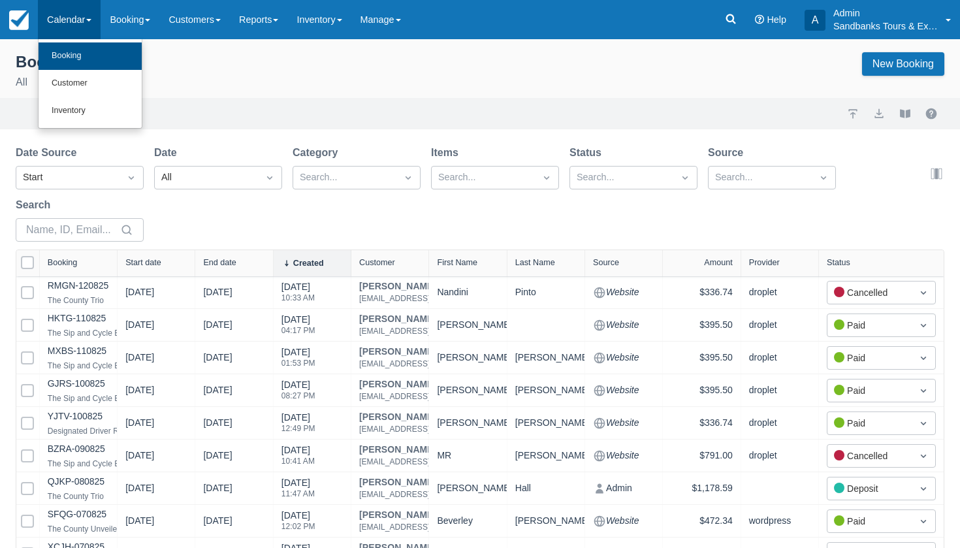
click at [69, 61] on link "Booking" at bounding box center [90, 55] width 103 height 27
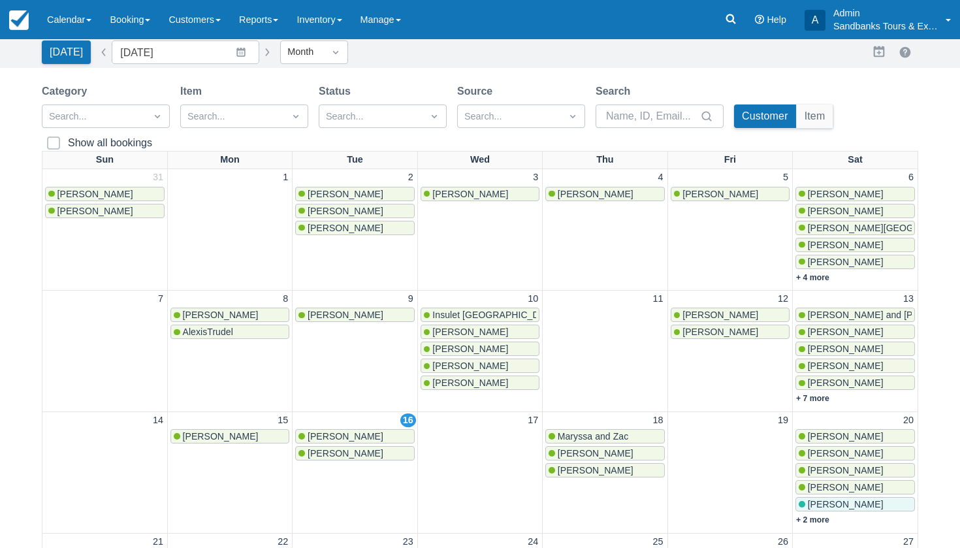
scroll to position [76, 0]
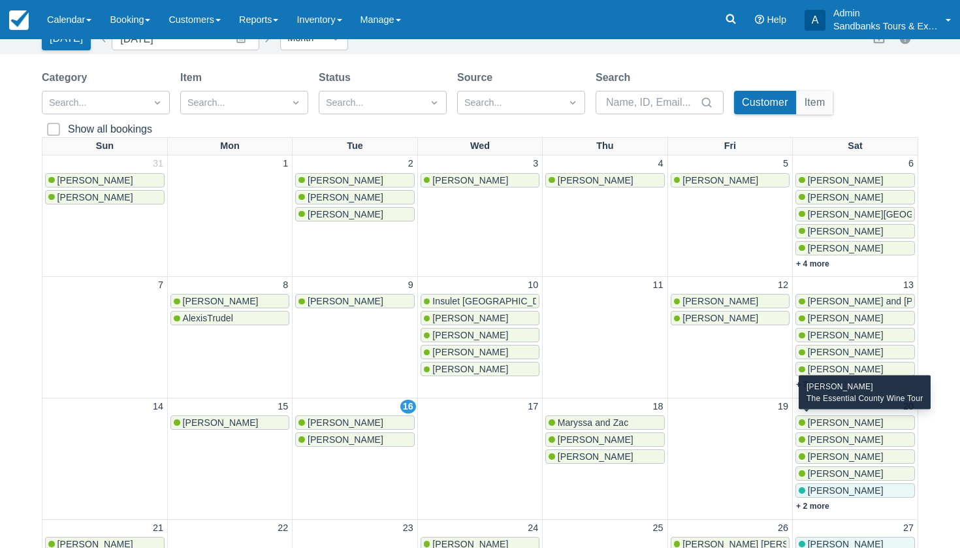
click at [834, 418] on span "[PERSON_NAME]" at bounding box center [846, 422] width 76 height 10
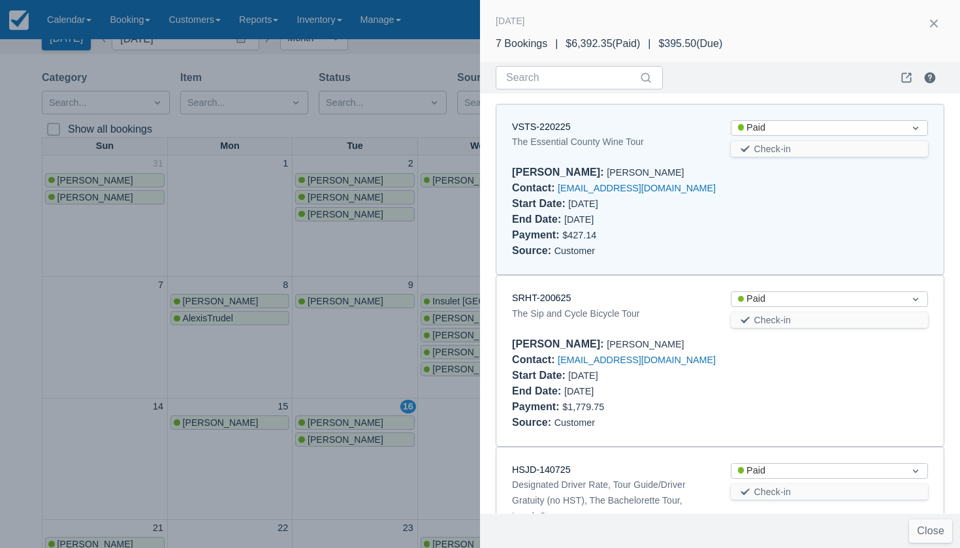
scroll to position [10, 0]
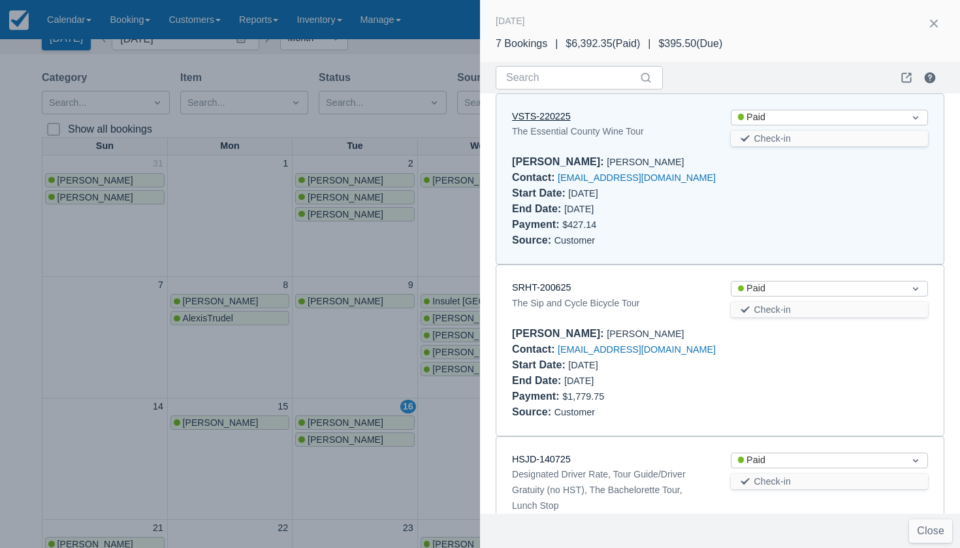
click at [550, 113] on link "VSTS-220225" at bounding box center [541, 116] width 59 height 10
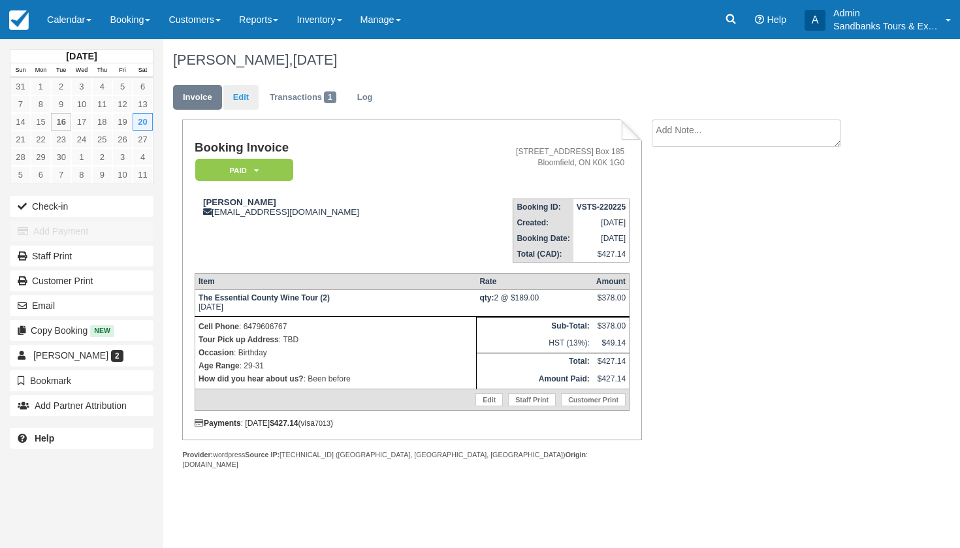
click at [249, 103] on link "Edit" at bounding box center [240, 97] width 35 height 25
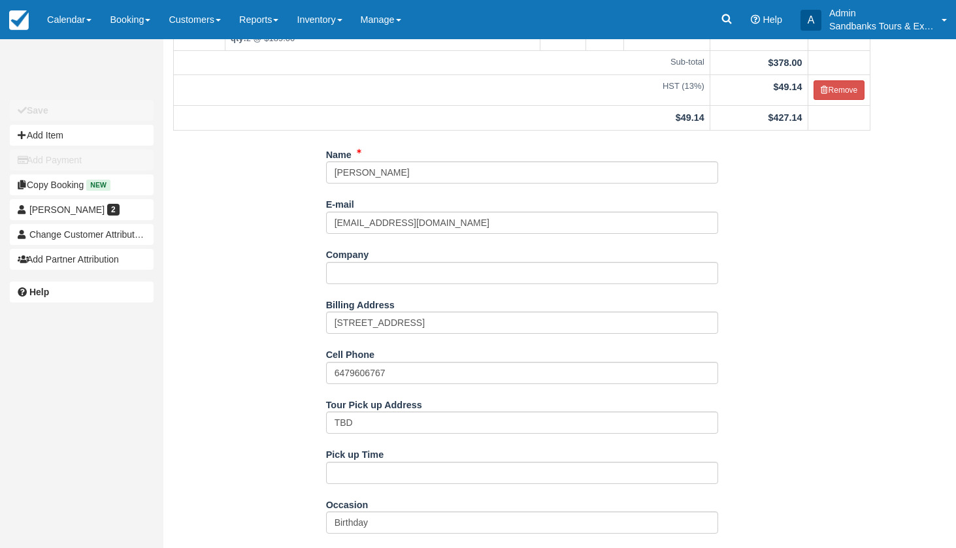
scroll to position [151, 0]
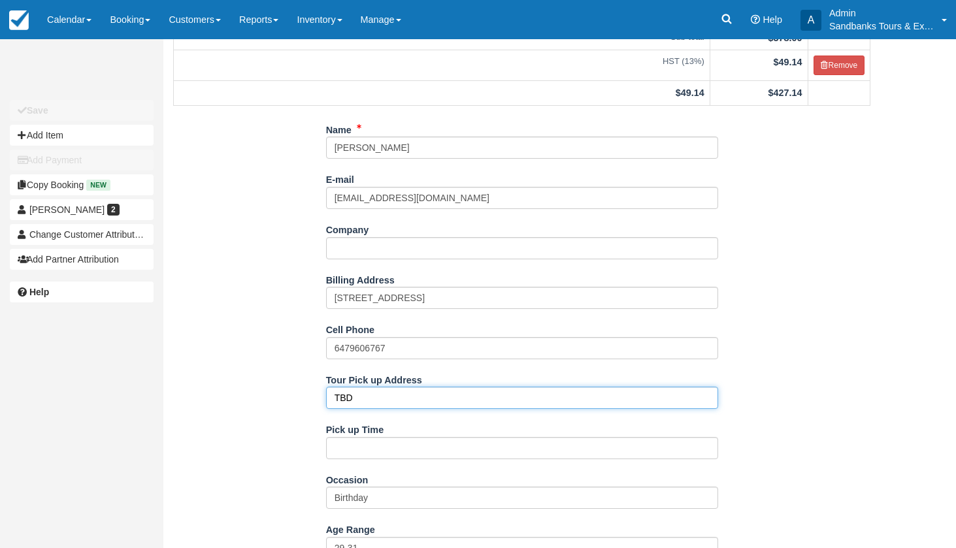
click at [372, 393] on input "TBD" at bounding box center [522, 398] width 392 height 22
paste input "[STREET_ADDRESS]"
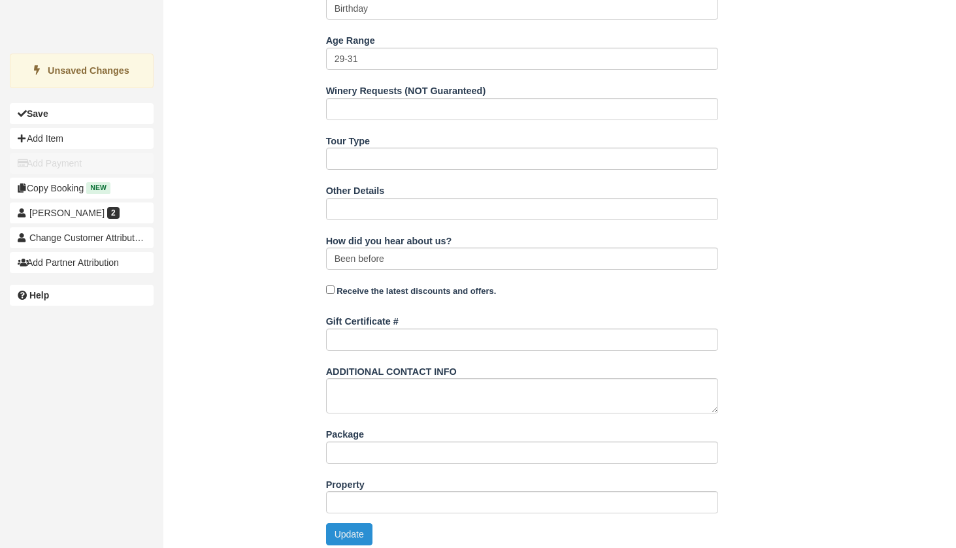
type input "[STREET_ADDRESS]"
click at [335, 523] on button "Update" at bounding box center [349, 534] width 46 height 22
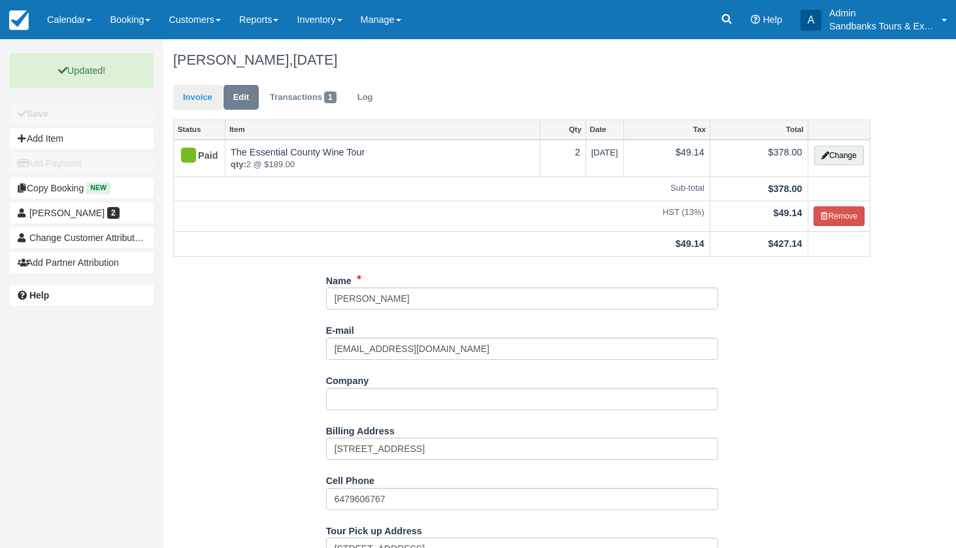
scroll to position [0, 0]
click at [195, 97] on link "Invoice" at bounding box center [197, 97] width 49 height 25
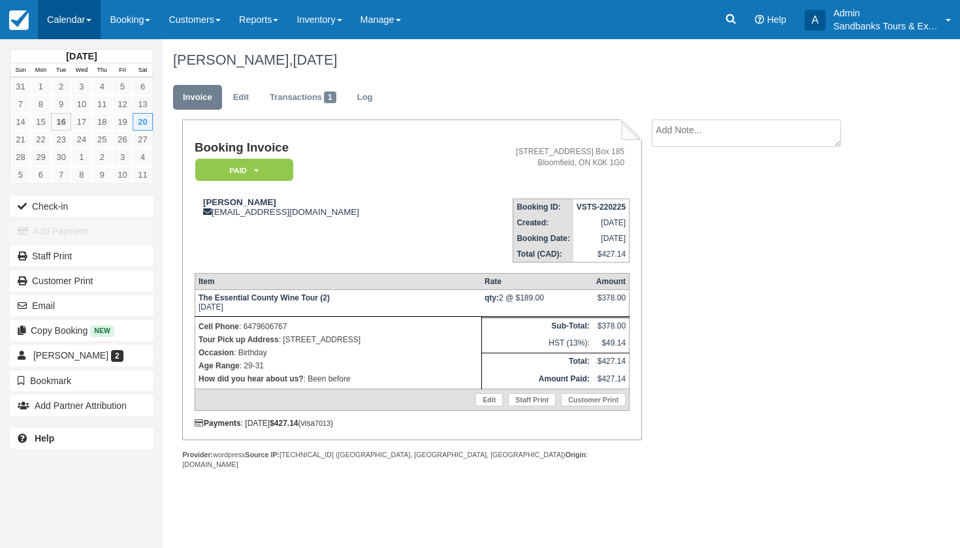
click at [63, 32] on link "Calendar" at bounding box center [69, 19] width 63 height 39
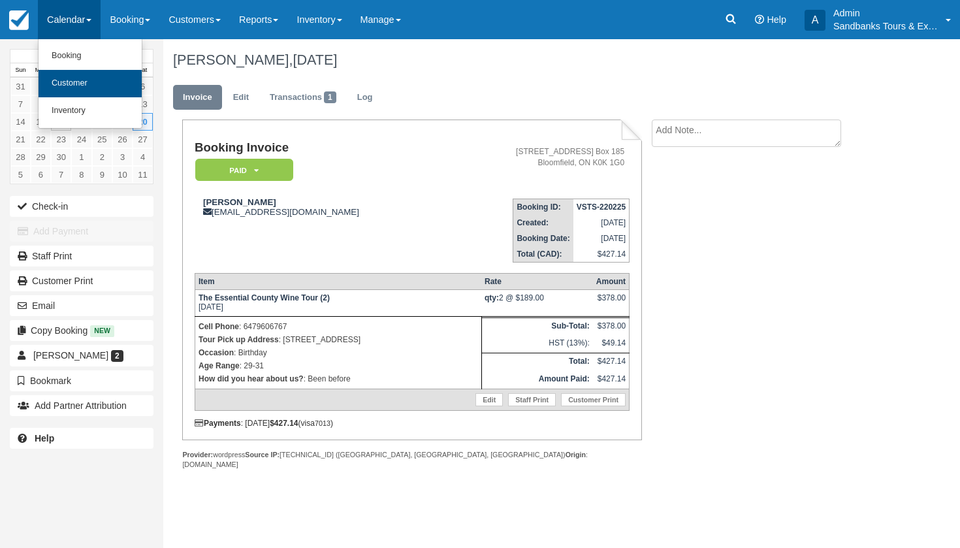
click at [65, 74] on link "Customer" at bounding box center [90, 83] width 103 height 27
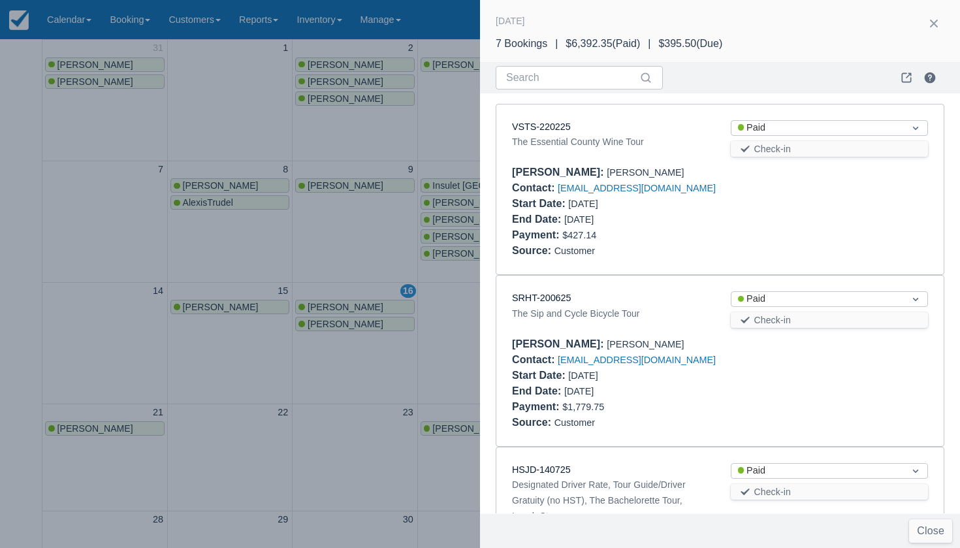
click at [451, 134] on div at bounding box center [480, 274] width 960 height 548
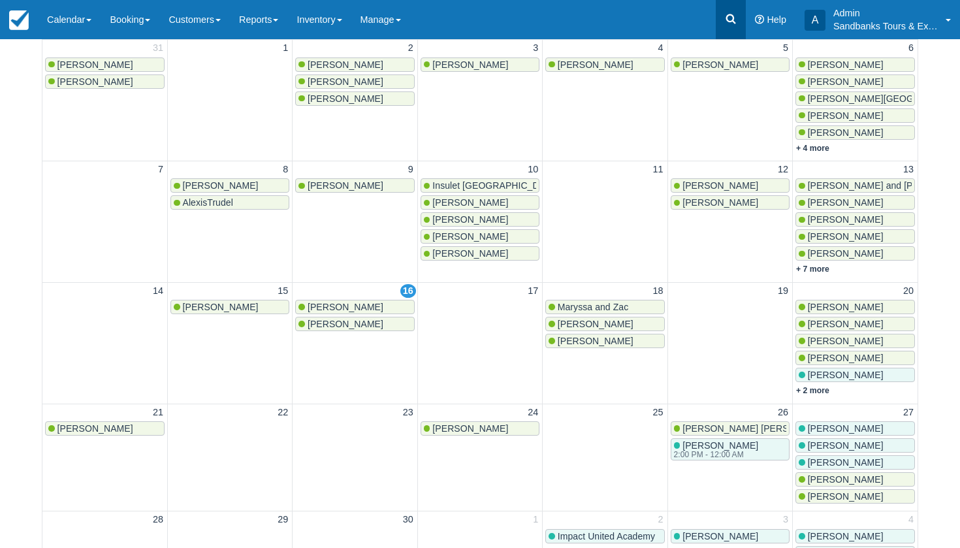
click at [728, 14] on icon at bounding box center [730, 18] width 13 height 13
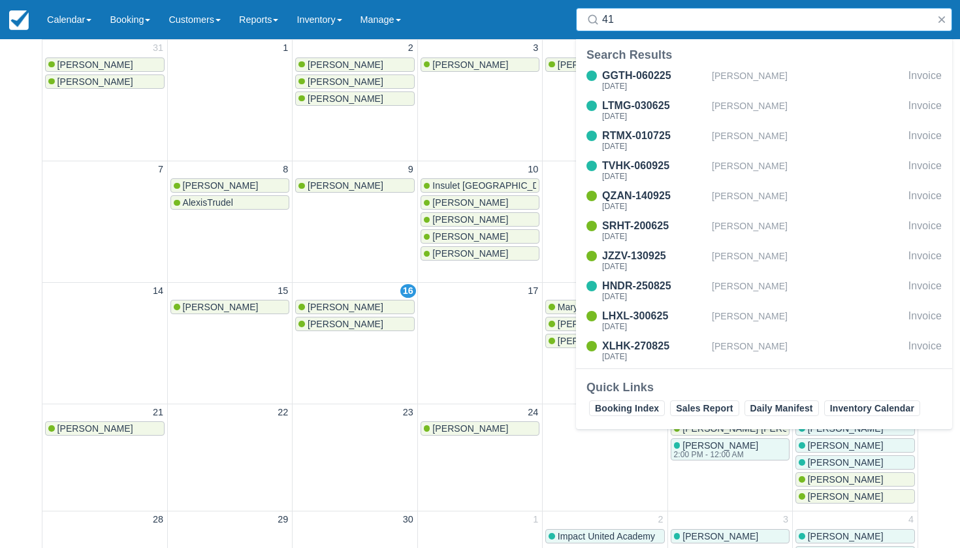
type input "4"
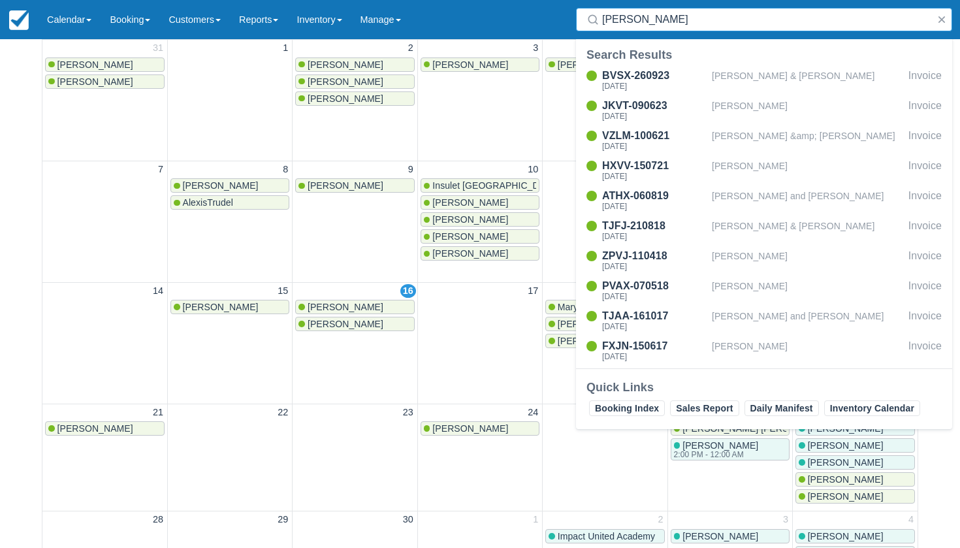
type input "Jim"
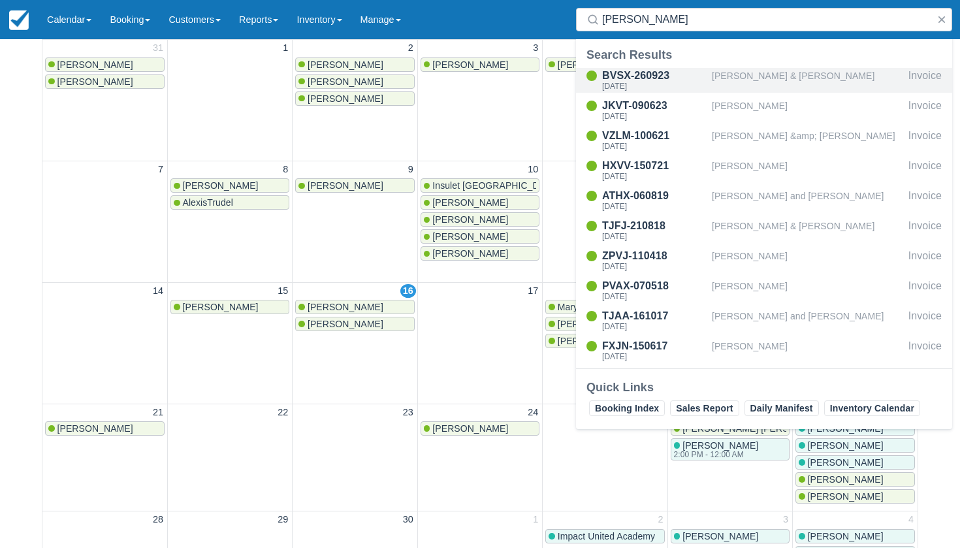
drag, startPoint x: 728, startPoint y: 14, endPoint x: 743, endPoint y: 78, distance: 65.6
click at [743, 78] on div "Helen & Jim Little" at bounding box center [807, 80] width 191 height 25
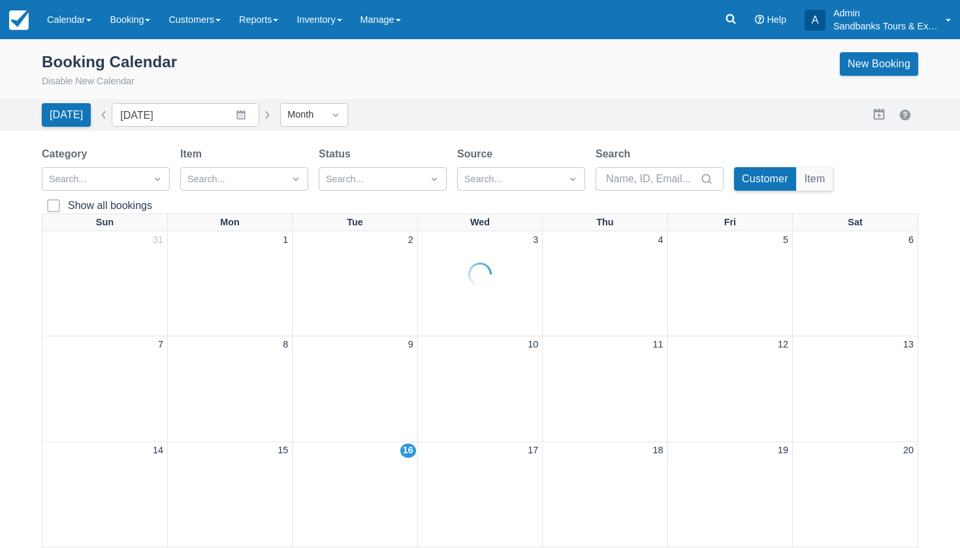
scroll to position [192, 0]
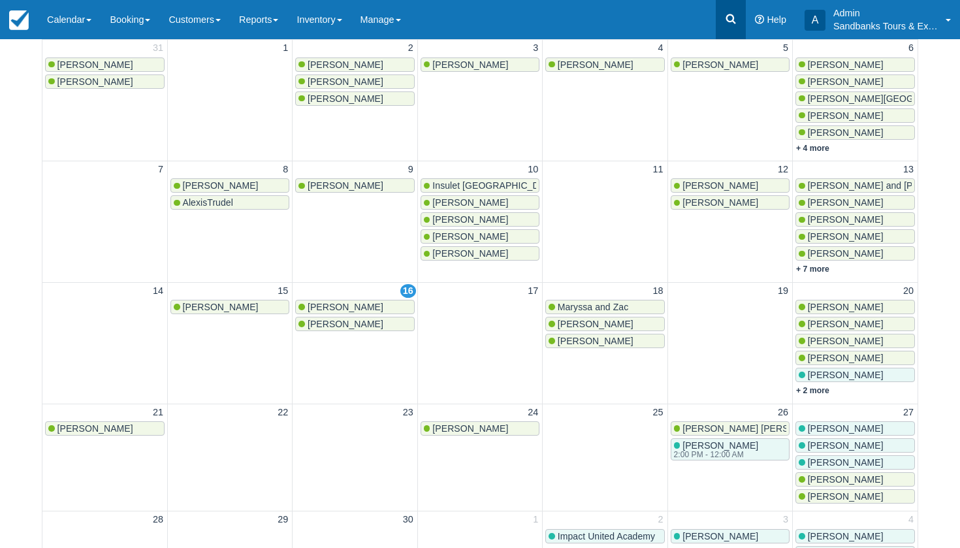
click at [732, 25] on link at bounding box center [731, 19] width 30 height 39
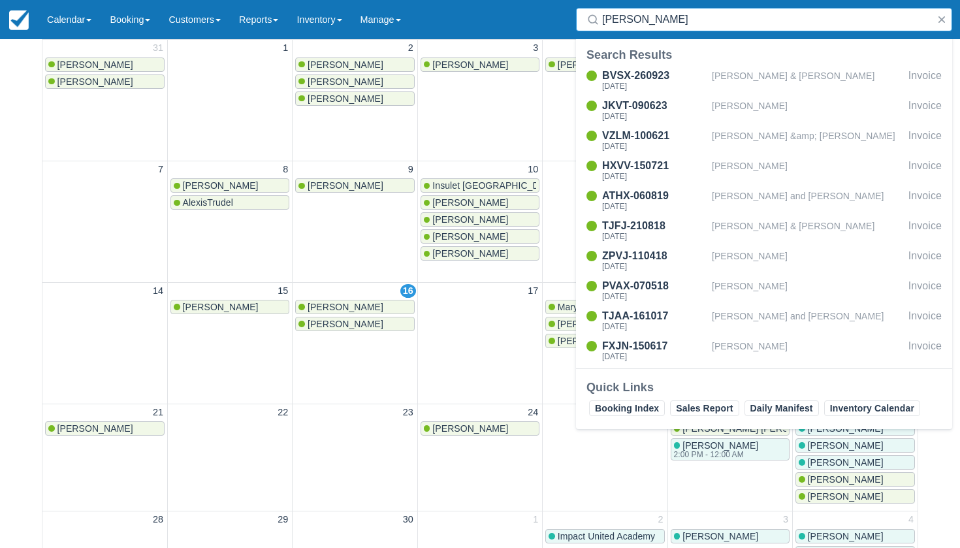
type input "[PERSON_NAME]"
drag, startPoint x: 732, startPoint y: 25, endPoint x: 669, endPoint y: 114, distance: 108.2
click at [669, 114] on div "[DATE]" at bounding box center [654, 116] width 105 height 8
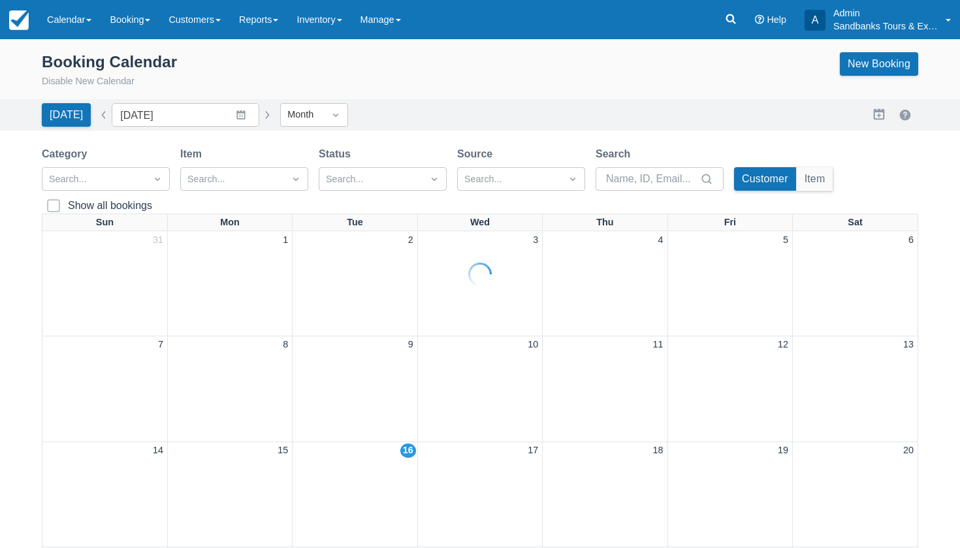
scroll to position [192, 0]
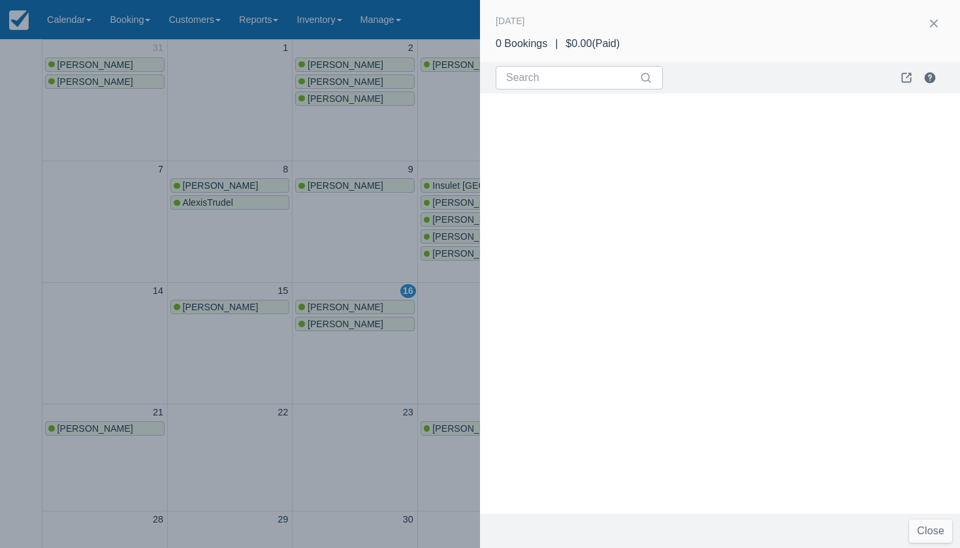
click at [343, 231] on div at bounding box center [480, 274] width 960 height 548
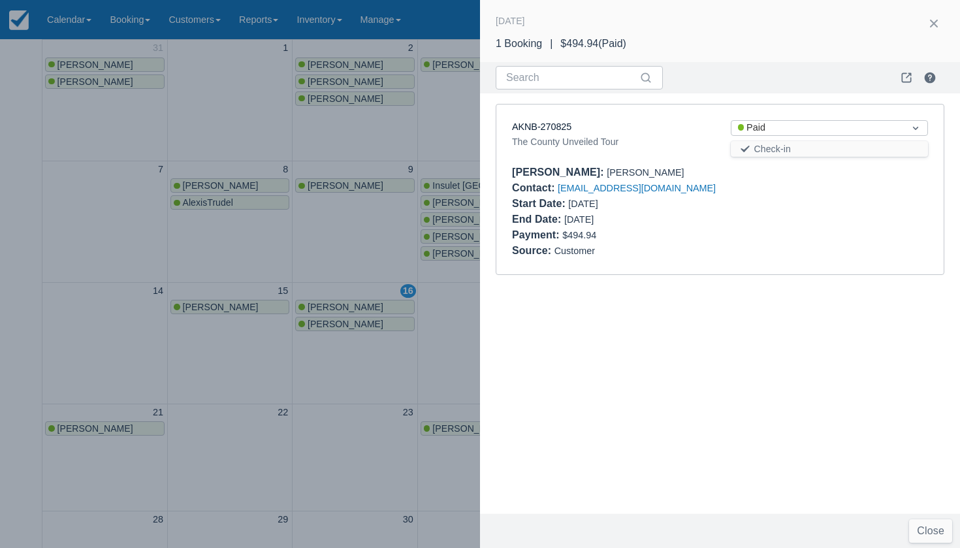
click at [419, 117] on div at bounding box center [480, 274] width 960 height 548
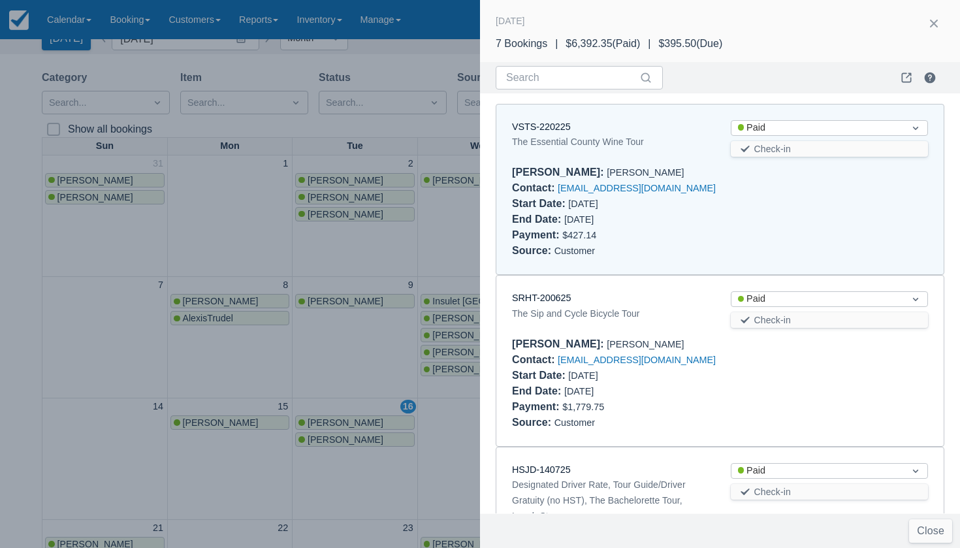
scroll to position [10, 0]
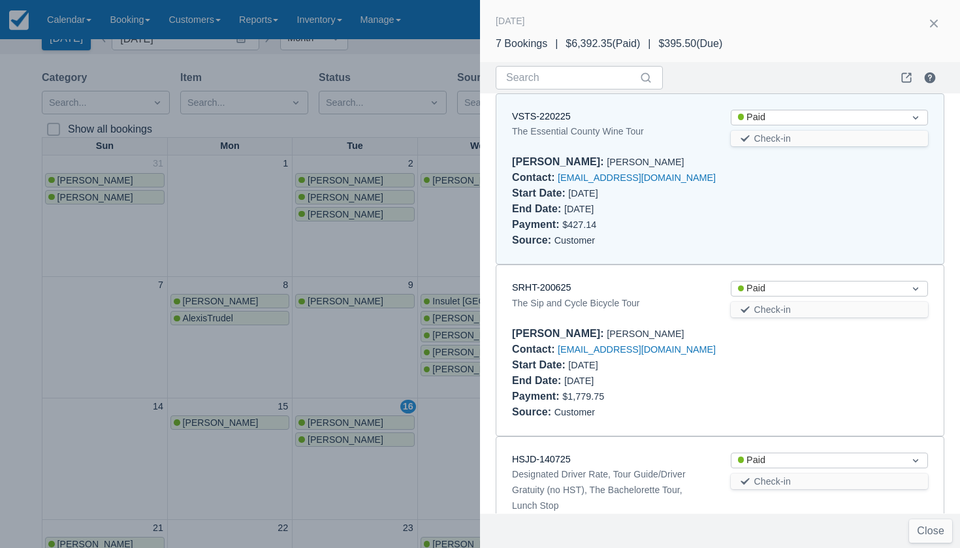
click at [458, 249] on div at bounding box center [480, 274] width 960 height 548
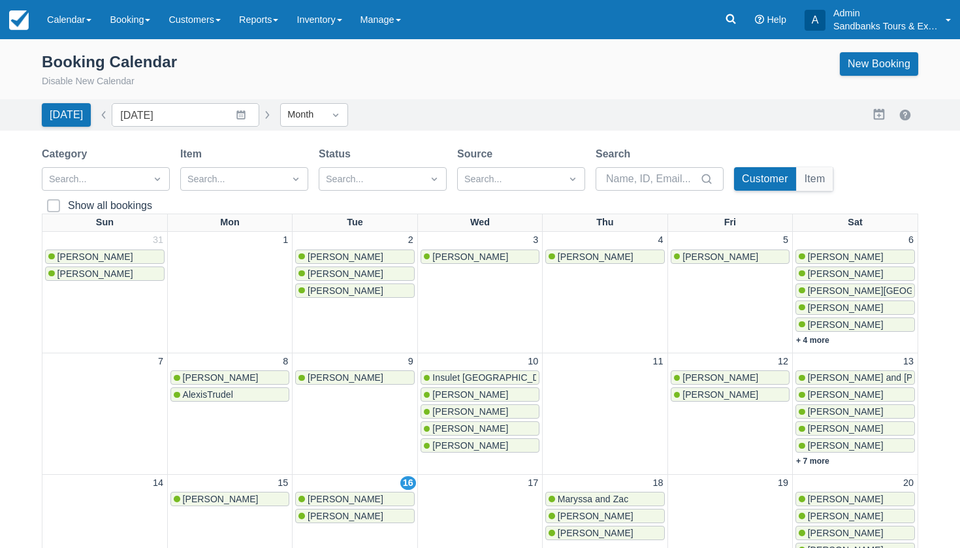
scroll to position [0, 0]
click at [430, 94] on div "Booking Calendar Disable New Calendar New Booking" at bounding box center [480, 73] width 960 height 52
click at [340, 494] on span "[PERSON_NAME]" at bounding box center [346, 499] width 76 height 10
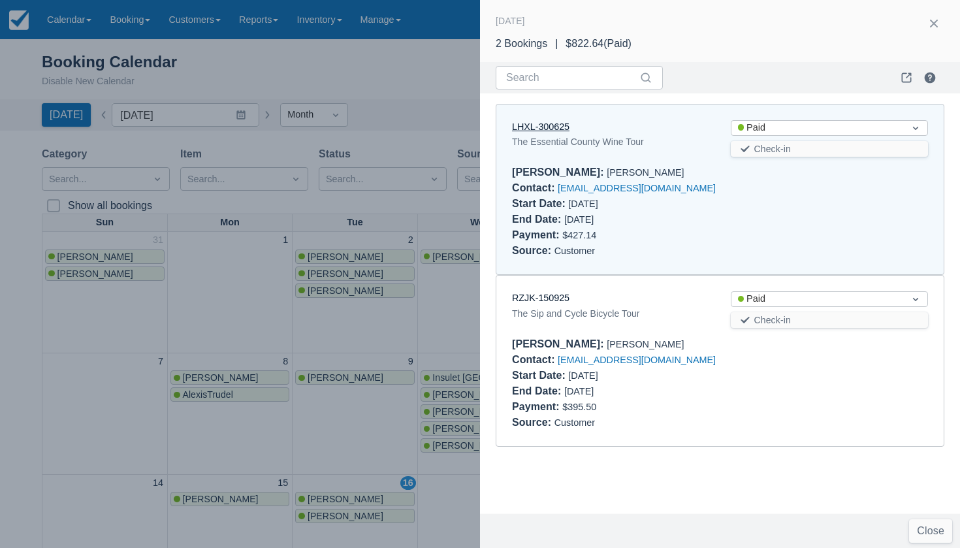
click at [566, 121] on link "LHXL-300625" at bounding box center [540, 126] width 57 height 10
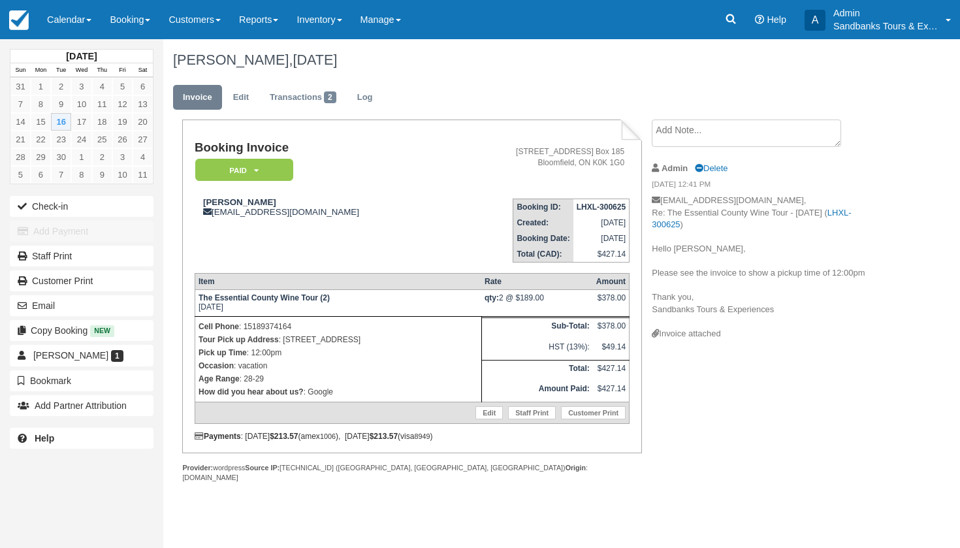
click at [622, 81] on ul "Invoice Edit Transactions 2 Log" at bounding box center [523, 100] width 701 height 39
